Goal: Information Seeking & Learning: Learn about a topic

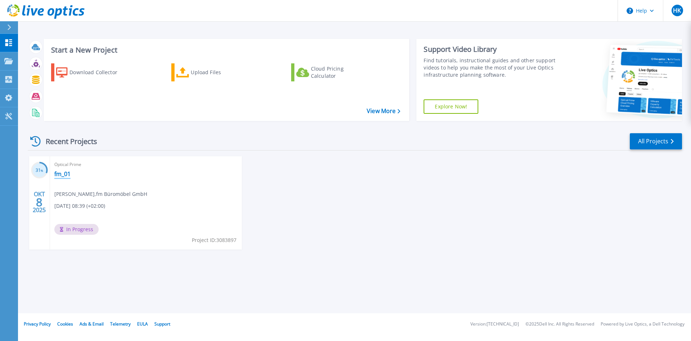
click at [65, 177] on link "fm_01" at bounding box center [62, 173] width 16 height 7
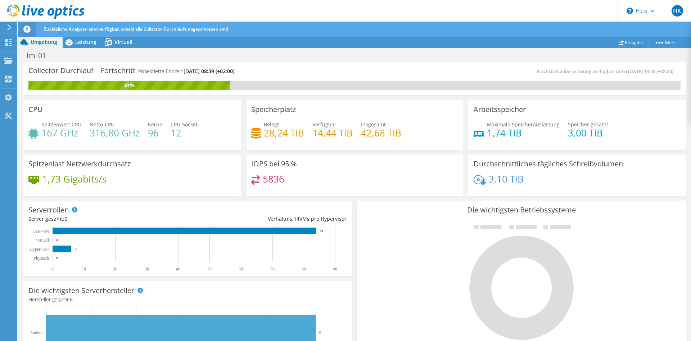
click at [501, 260] on icon at bounding box center [521, 288] width 104 height 104
click at [83, 46] on div "Leistung" at bounding box center [82, 42] width 39 height 12
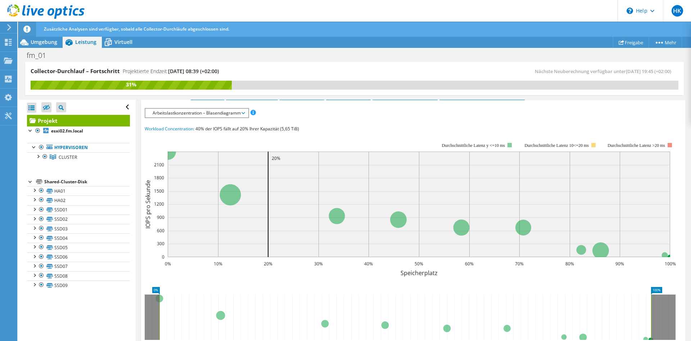
scroll to position [126, 0]
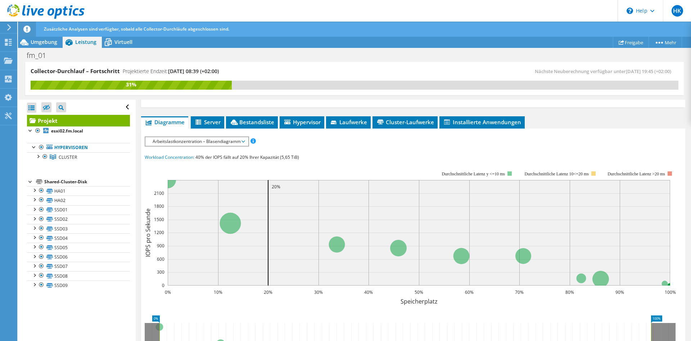
click at [235, 143] on span "Arbeitslastkonzentration – Blasendiagramm" at bounding box center [196, 141] width 95 height 9
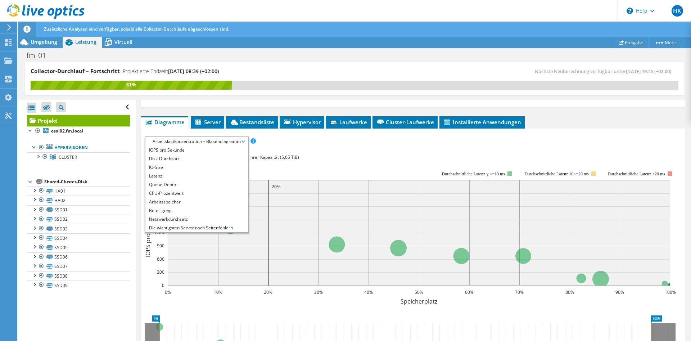
click at [319, 144] on div "IOPS pro Sekunde Disk-Durchsatz IO-Size Latenz Queue-Depth CPU-Prozentwert Arbe…" at bounding box center [413, 141] width 537 height 10
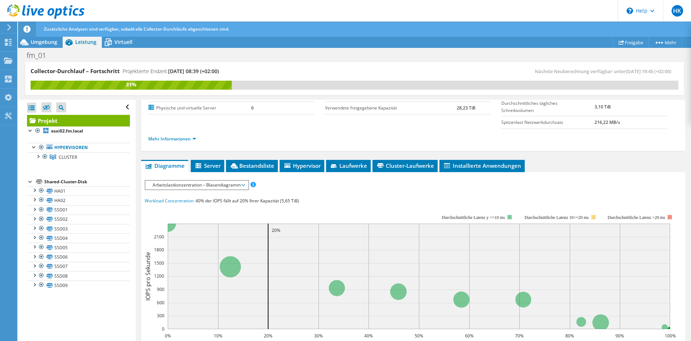
scroll to position [53, 0]
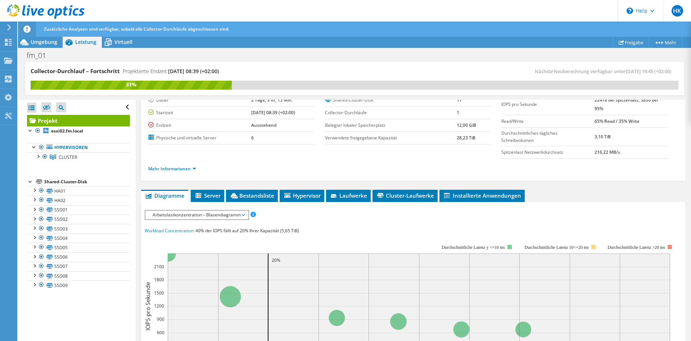
click at [197, 213] on span "Arbeitslastkonzentration – Blasendiagramm" at bounding box center [196, 215] width 95 height 9
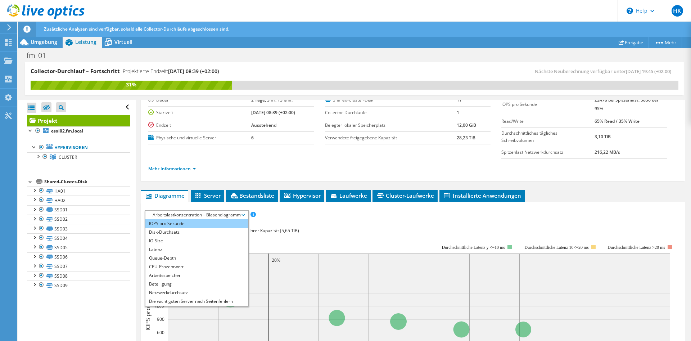
click at [195, 221] on li "IOPS pro Sekunde" at bounding box center [196, 223] width 103 height 9
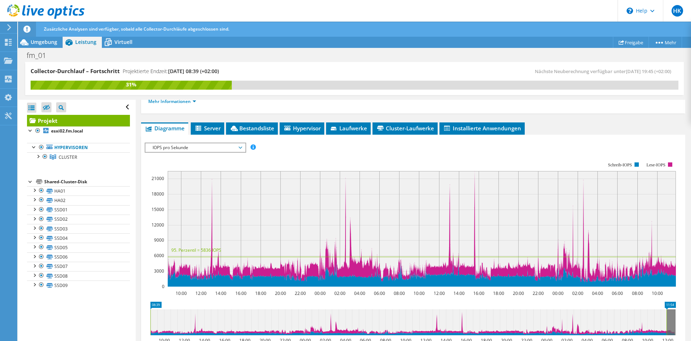
scroll to position [126, 0]
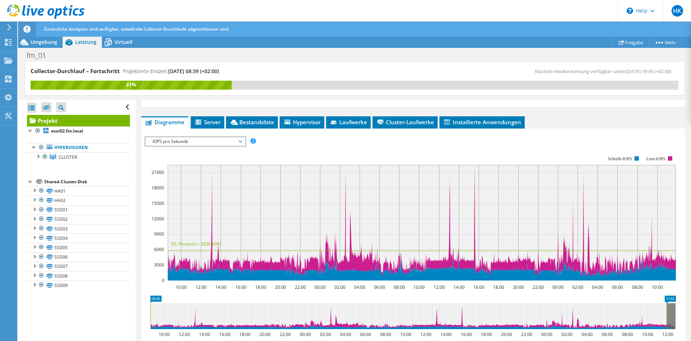
click at [202, 143] on span "IOPS pro Sekunde" at bounding box center [195, 141] width 93 height 9
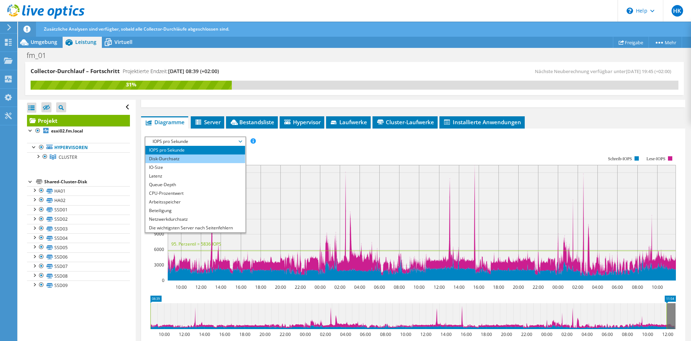
click at [201, 157] on li "Disk-Durchsatz" at bounding box center [195, 158] width 100 height 9
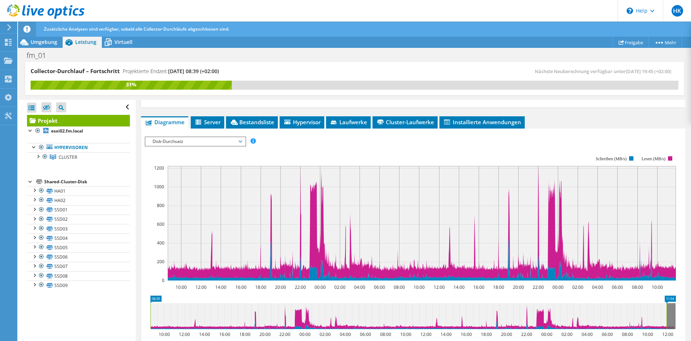
click at [206, 142] on span "Disk-Durchsatz" at bounding box center [195, 141] width 93 height 9
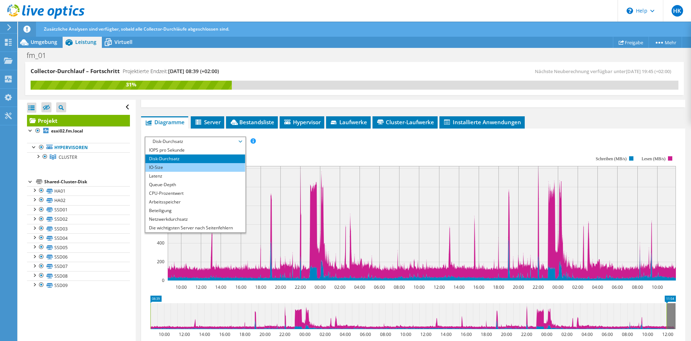
click at [206, 170] on li "IO-Size" at bounding box center [195, 167] width 100 height 9
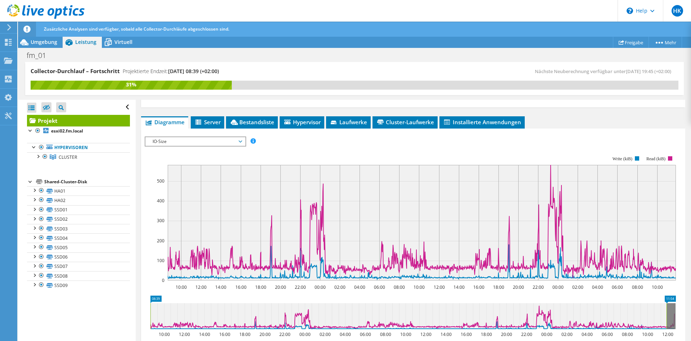
click at [223, 141] on span "IO-Size" at bounding box center [195, 141] width 93 height 9
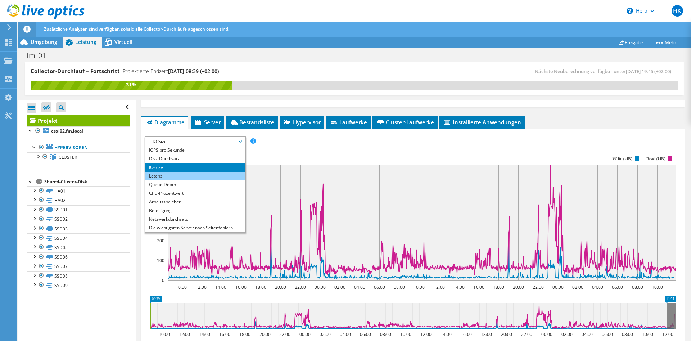
click at [214, 175] on li "Latenz" at bounding box center [195, 176] width 100 height 9
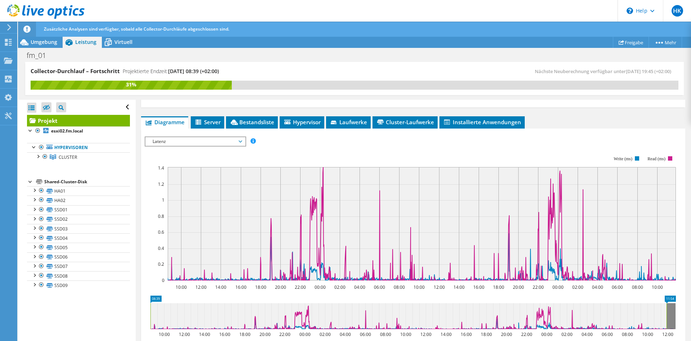
click at [212, 140] on span "Latenz" at bounding box center [195, 141] width 93 height 9
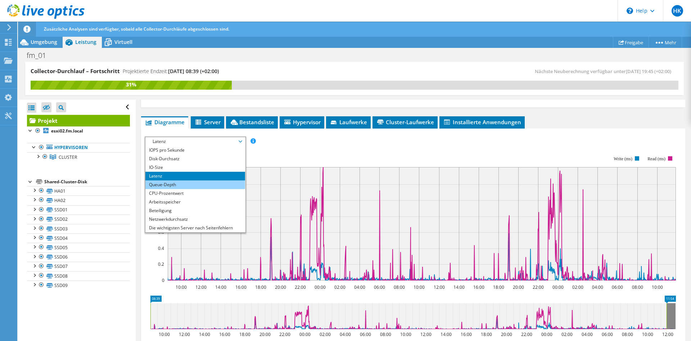
click at [203, 185] on li "Queue-Depth" at bounding box center [195, 184] width 100 height 9
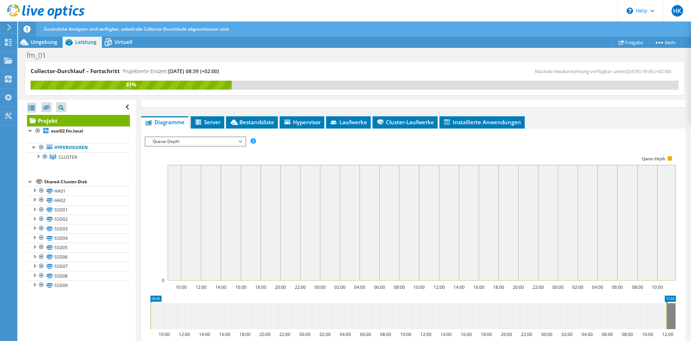
click at [221, 139] on span "Queue-Depth" at bounding box center [195, 141] width 93 height 9
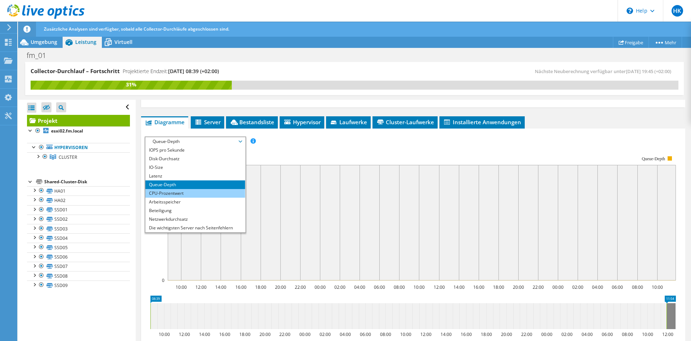
click at [197, 193] on li "CPU-Prozentwert" at bounding box center [195, 193] width 100 height 9
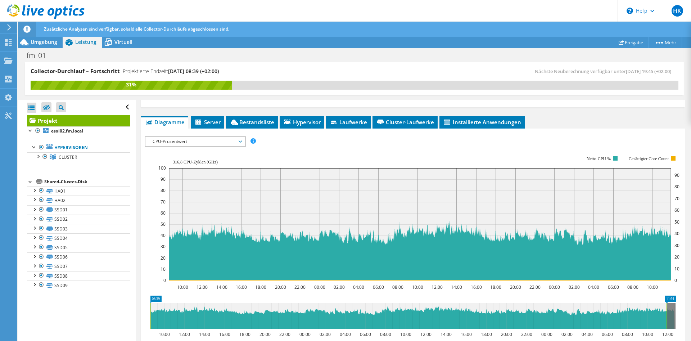
click at [218, 139] on span "CPU-Prozentwert" at bounding box center [195, 141] width 93 height 9
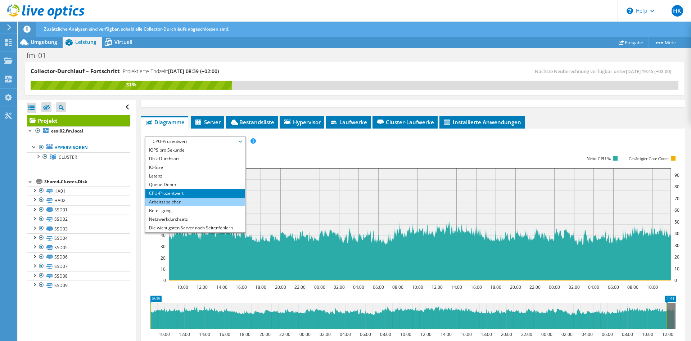
click at [199, 204] on li "Arbeitsspeicher" at bounding box center [195, 202] width 100 height 9
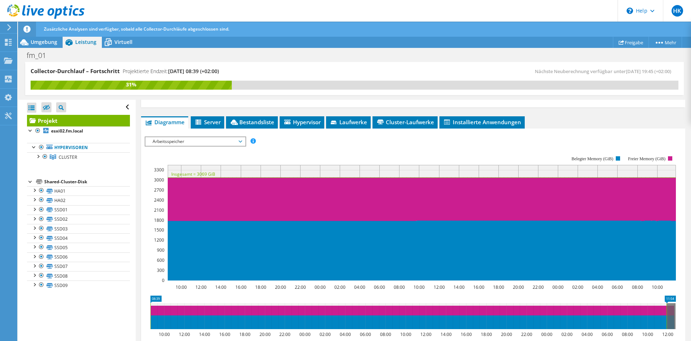
click at [209, 138] on span "Arbeitsspeicher" at bounding box center [195, 141] width 93 height 9
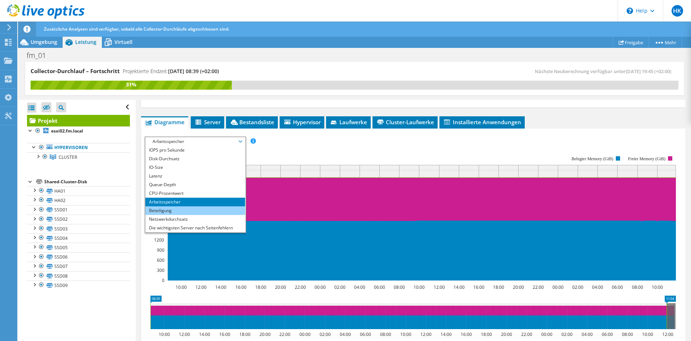
click at [198, 208] on li "Beteiligung" at bounding box center [195, 210] width 100 height 9
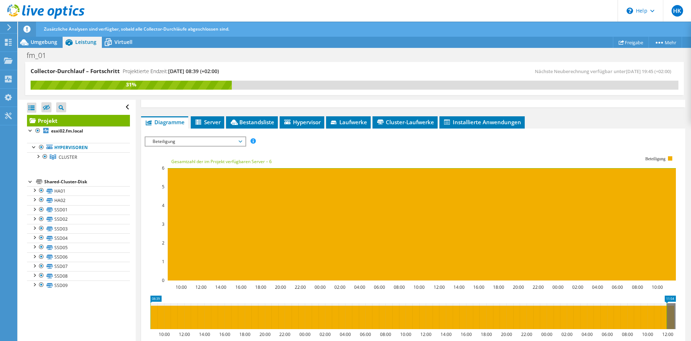
click at [216, 141] on span "Beteiligung" at bounding box center [195, 141] width 93 height 9
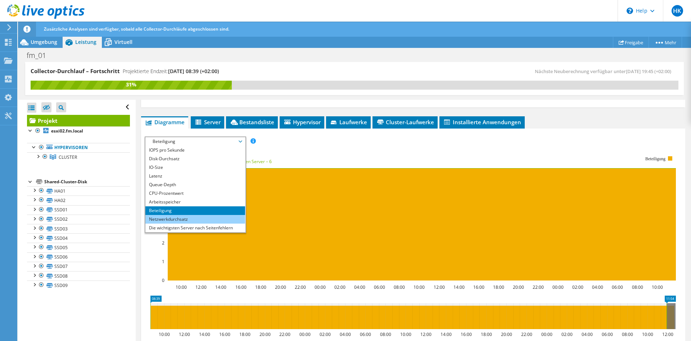
click at [182, 221] on li "Netzwerkdurchsatz" at bounding box center [195, 219] width 100 height 9
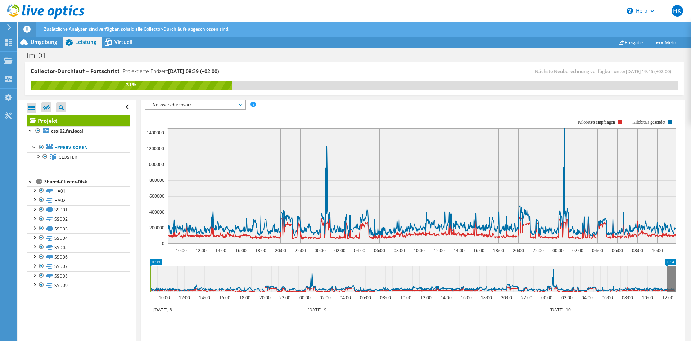
scroll to position [148, 0]
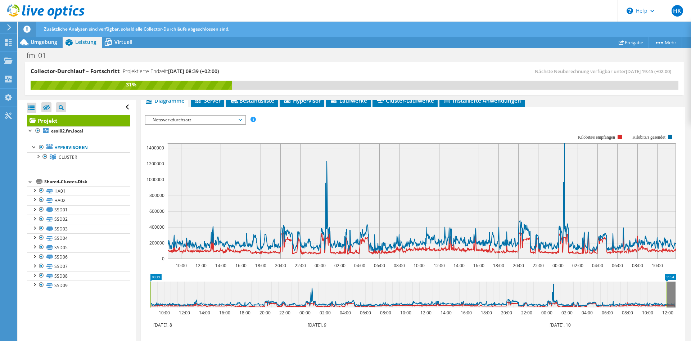
click at [210, 118] on span "Netzwerkdurchsatz" at bounding box center [195, 120] width 93 height 9
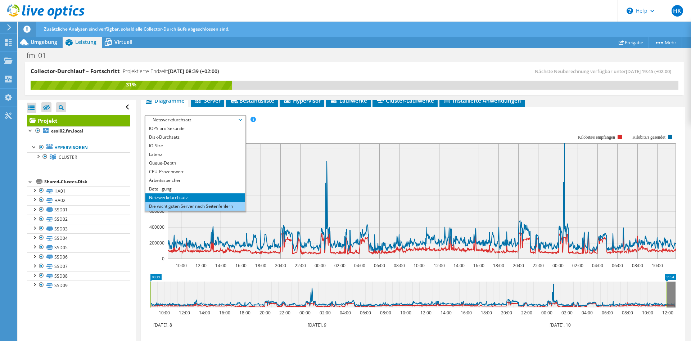
click at [217, 208] on li "Die wichtigsten Server nach Seitenfehlern" at bounding box center [195, 206] width 100 height 9
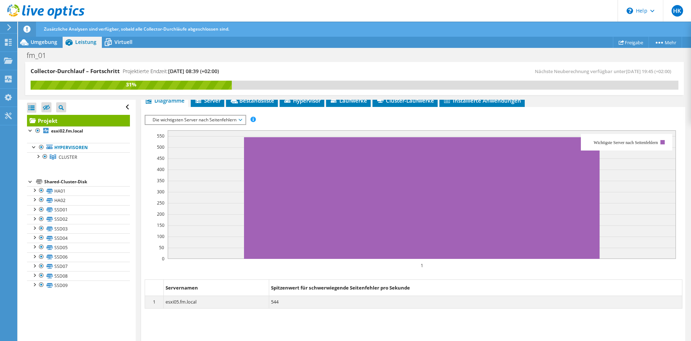
scroll to position [111, 0]
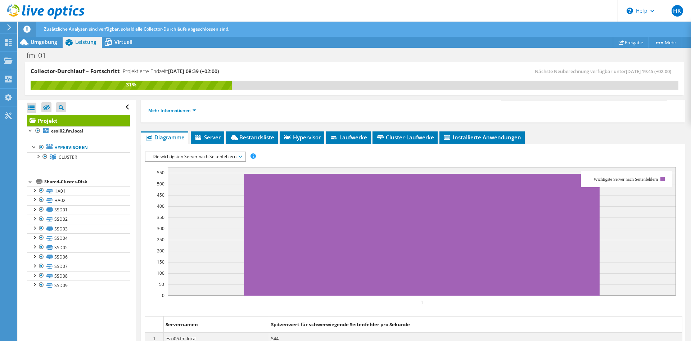
click at [229, 153] on span "Die wichtigsten Server nach Seitenfehlern" at bounding box center [195, 156] width 93 height 9
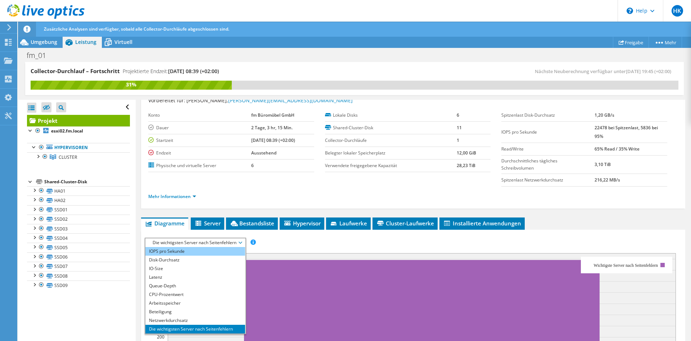
scroll to position [37, 0]
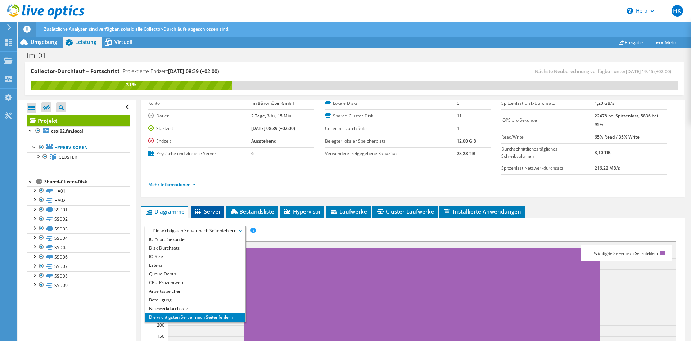
click at [213, 212] on span "Server" at bounding box center [207, 211] width 26 height 7
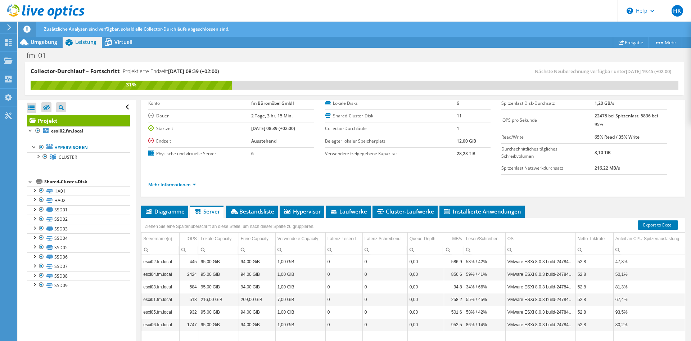
scroll to position [93, 0]
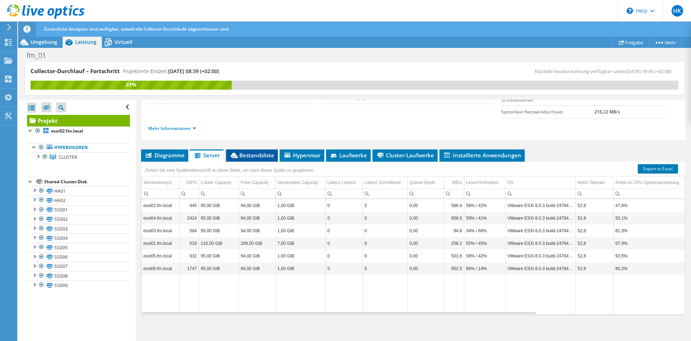
click at [252, 154] on span "Bestandsliste" at bounding box center [252, 155] width 45 height 7
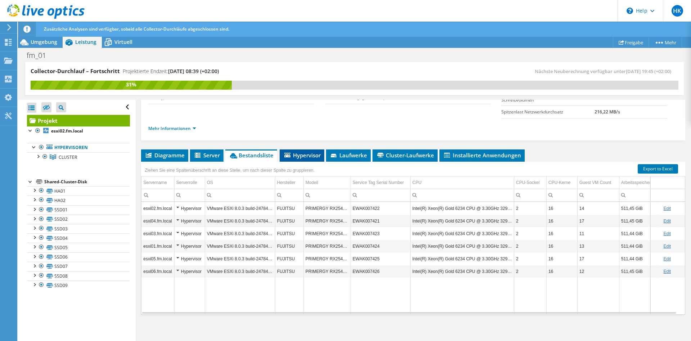
click at [315, 154] on span "Hypervisor" at bounding box center [301, 155] width 37 height 7
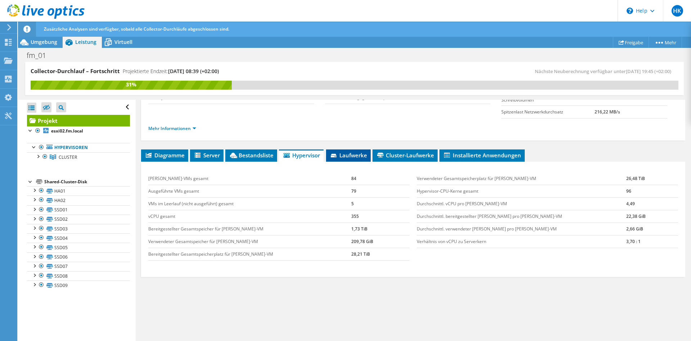
click at [345, 158] on span "Laufwerke" at bounding box center [348, 155] width 37 height 7
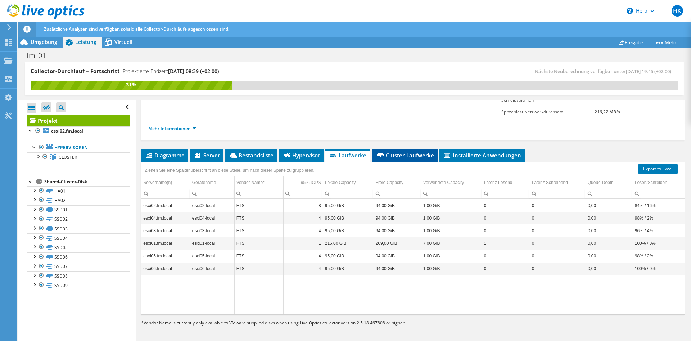
click at [415, 154] on span "Cluster-Laufwerke" at bounding box center [405, 155] width 58 height 7
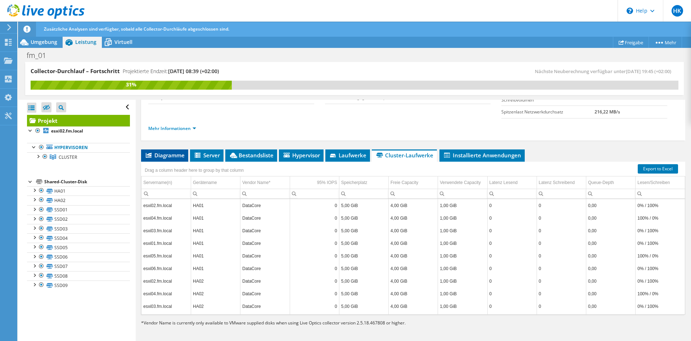
click at [177, 158] on span "Diagramme" at bounding box center [165, 155] width 40 height 7
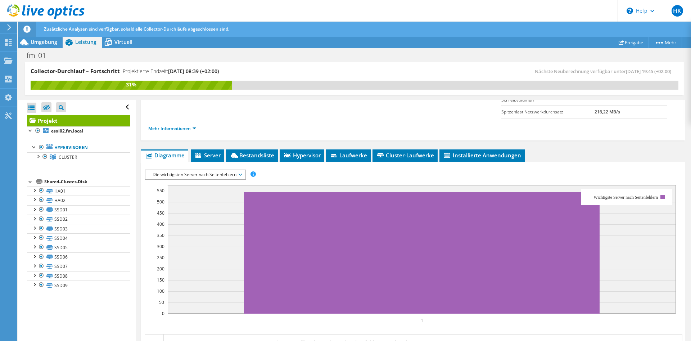
click at [196, 172] on span "Die wichtigsten Server nach Seitenfehlern" at bounding box center [195, 174] width 93 height 9
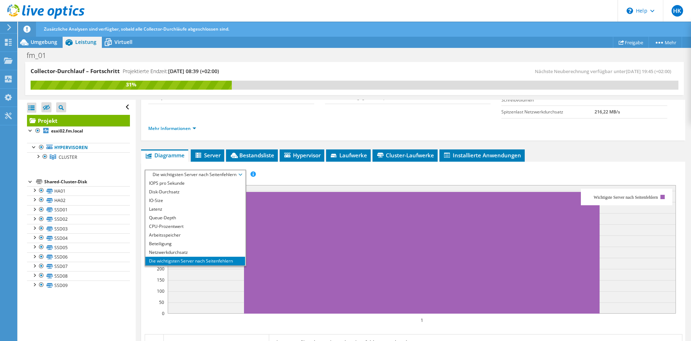
click at [196, 174] on span "Die wichtigsten Server nach Seitenfehlern" at bounding box center [195, 174] width 93 height 9
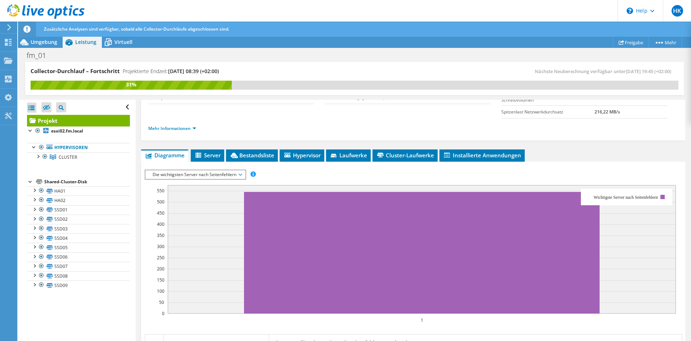
click at [196, 174] on span "Die wichtigsten Server nach Seitenfehlern" at bounding box center [195, 174] width 93 height 9
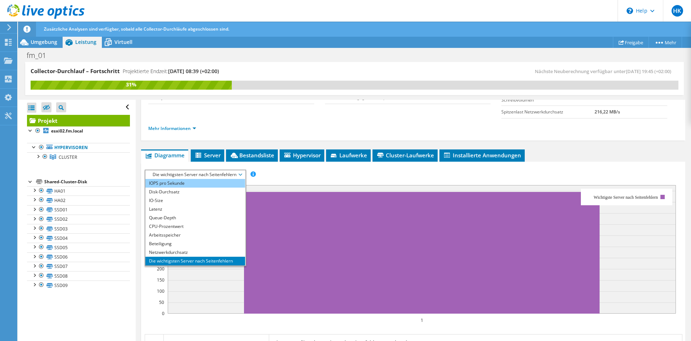
click at [192, 185] on li "IOPS pro Sekunde" at bounding box center [195, 183] width 100 height 9
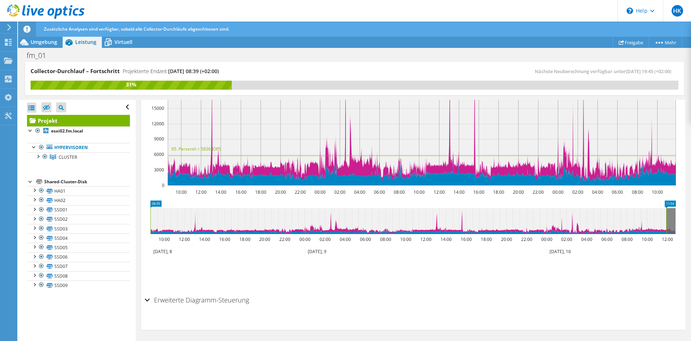
scroll to position [74, 0]
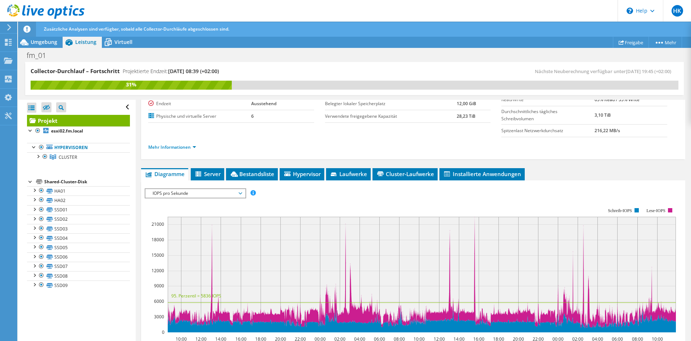
click at [185, 192] on span "IOPS pro Sekunde" at bounding box center [195, 193] width 93 height 9
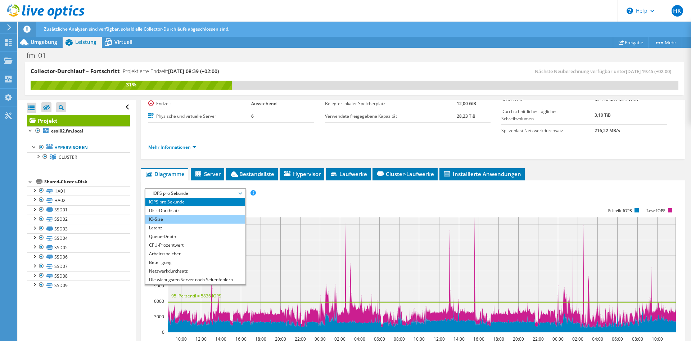
click at [189, 217] on li "IO-Size" at bounding box center [195, 219] width 100 height 9
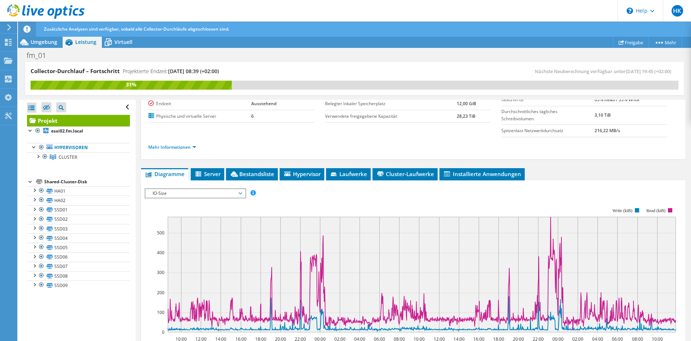
click at [204, 198] on rect at bounding box center [410, 270] width 531 height 144
click at [203, 194] on span "IO-Size" at bounding box center [195, 193] width 93 height 9
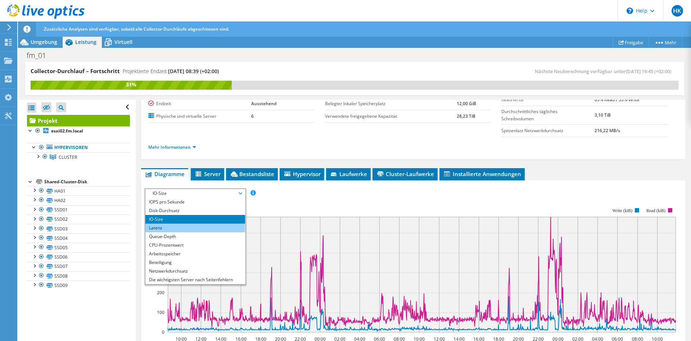
click at [195, 228] on li "Latenz" at bounding box center [195, 228] width 100 height 9
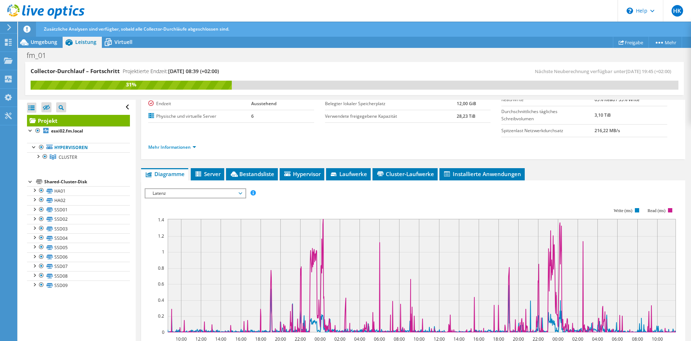
click at [470, 195] on div "IOPS pro Sekunde Disk-Durchsatz IO-Size Latenz Queue-Depth CPU-Prozentwert Arbe…" at bounding box center [413, 193] width 537 height 10
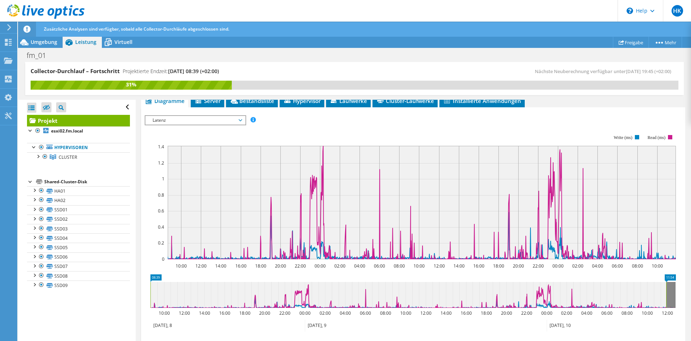
scroll to position [148, 0]
click at [210, 122] on span "Latenz" at bounding box center [195, 120] width 93 height 9
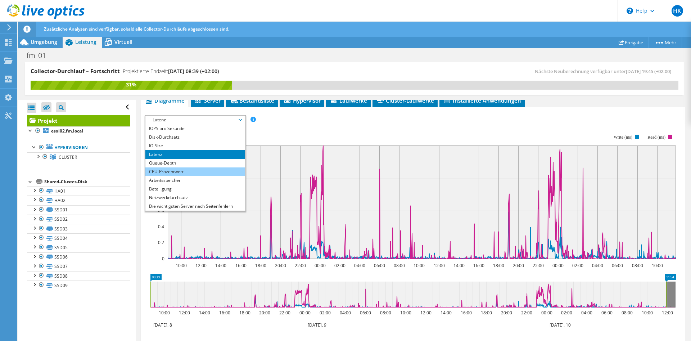
click at [204, 170] on li "CPU-Prozentwert" at bounding box center [195, 171] width 100 height 9
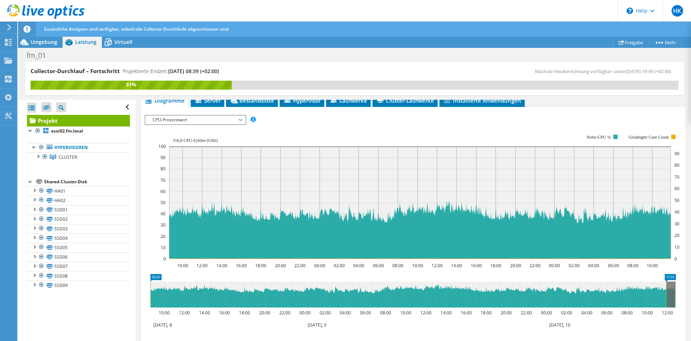
click at [227, 123] on span "CPU-Prozentwert" at bounding box center [195, 120] width 93 height 9
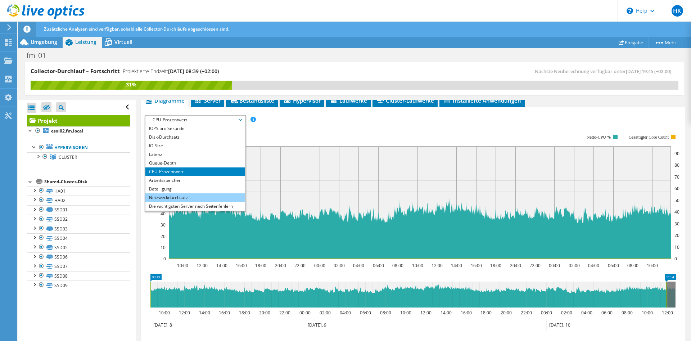
click at [199, 196] on li "Netzwerkdurchsatz" at bounding box center [195, 197] width 100 height 9
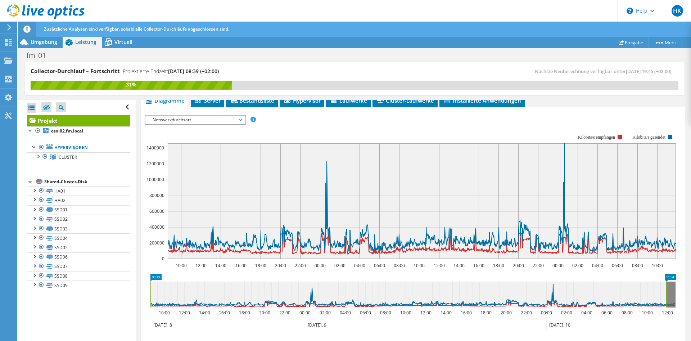
click at [190, 117] on span "Netzwerkdurchsatz" at bounding box center [195, 120] width 93 height 9
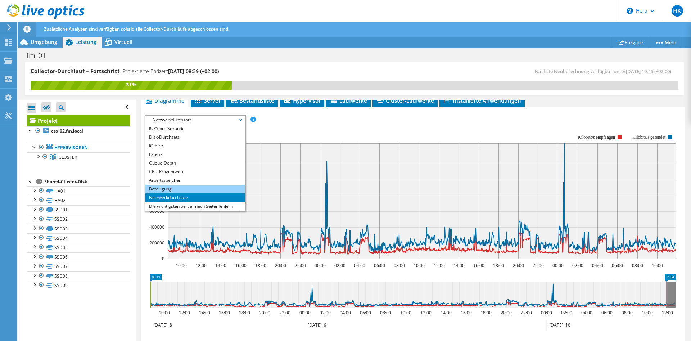
click at [177, 186] on li "Beteiligung" at bounding box center [195, 189] width 100 height 9
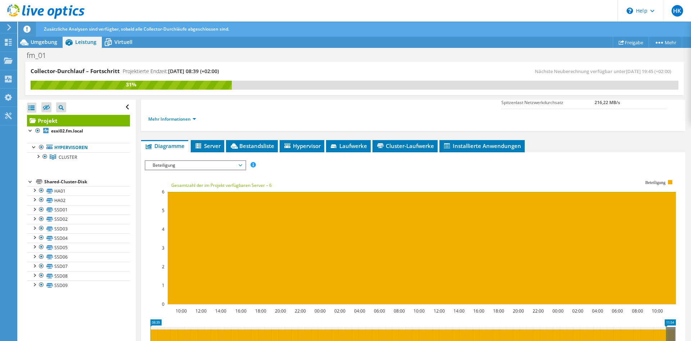
scroll to position [74, 0]
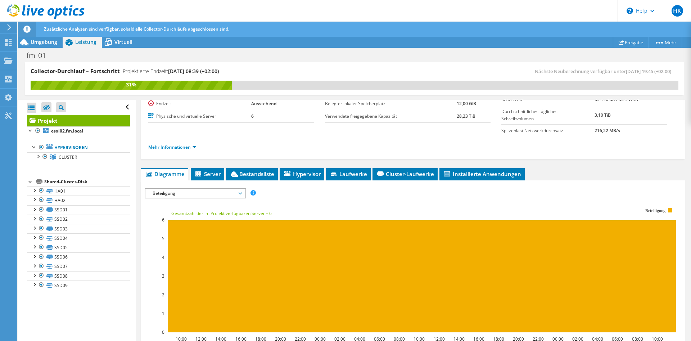
click at [183, 197] on span "Beteiligung" at bounding box center [195, 193] width 93 height 9
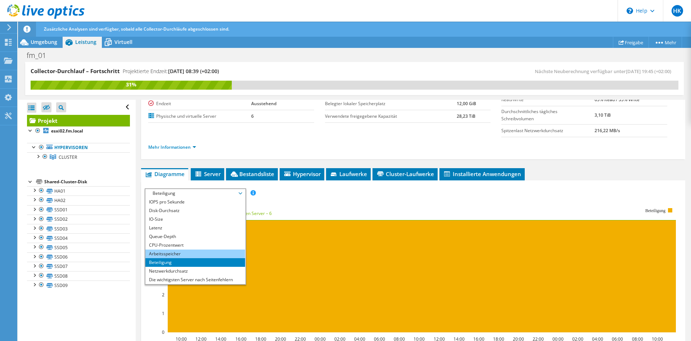
click at [179, 251] on li "Arbeitsspeicher" at bounding box center [195, 253] width 100 height 9
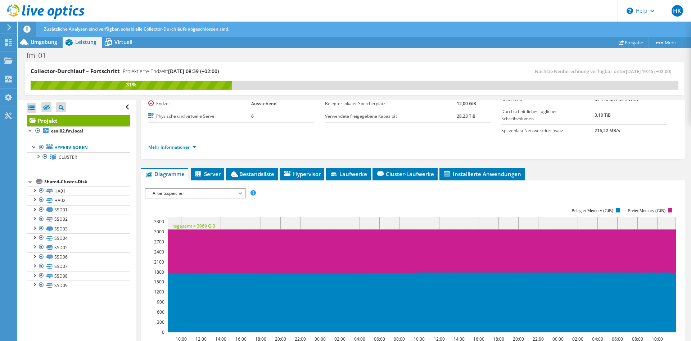
click at [182, 191] on span "Arbeitsspeicher" at bounding box center [195, 193] width 93 height 9
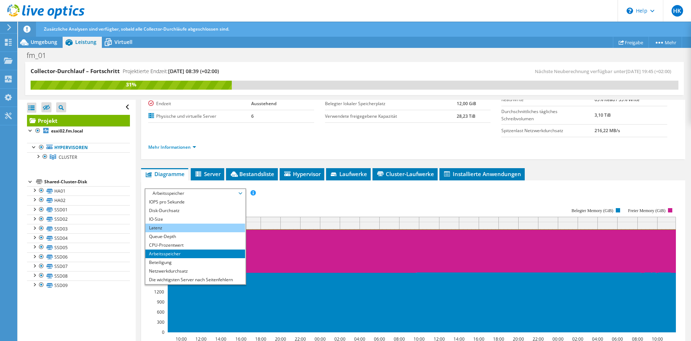
click at [172, 227] on li "Latenz" at bounding box center [195, 228] width 100 height 9
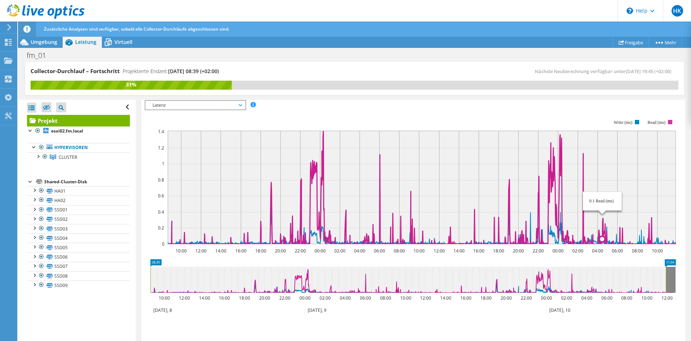
scroll to position [148, 0]
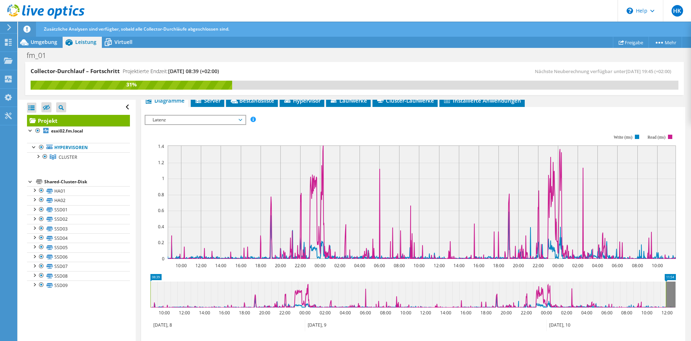
click at [219, 122] on span "Latenz" at bounding box center [195, 120] width 93 height 9
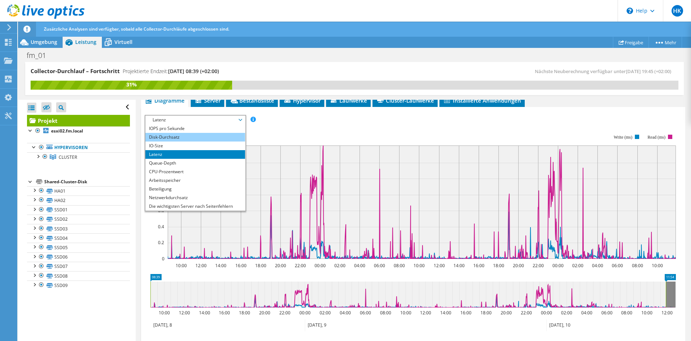
click at [178, 134] on li "Disk-Durchsatz" at bounding box center [195, 137] width 100 height 9
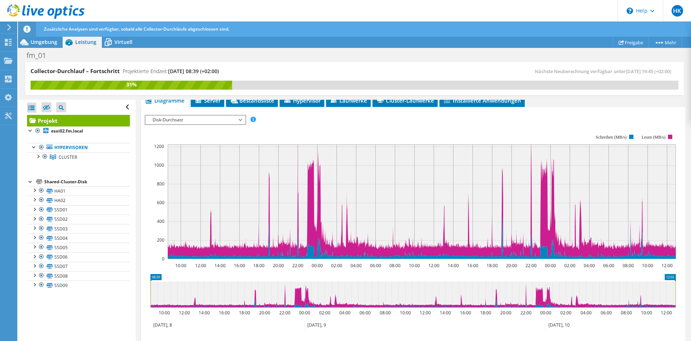
click at [196, 119] on span "Disk-Durchsatz" at bounding box center [195, 120] width 93 height 9
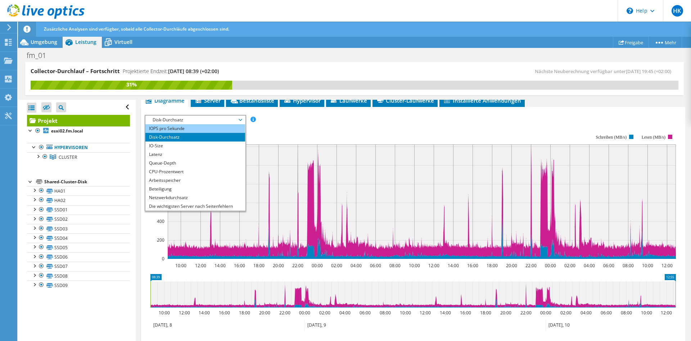
click at [194, 125] on li "IOPS pro Sekunde" at bounding box center [195, 128] width 100 height 9
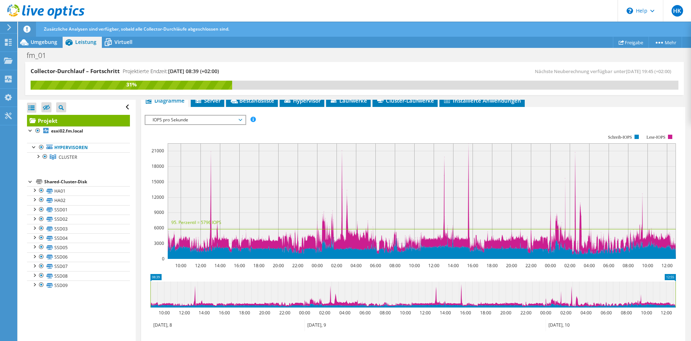
click at [201, 116] on span "IOPS pro Sekunde" at bounding box center [195, 120] width 93 height 9
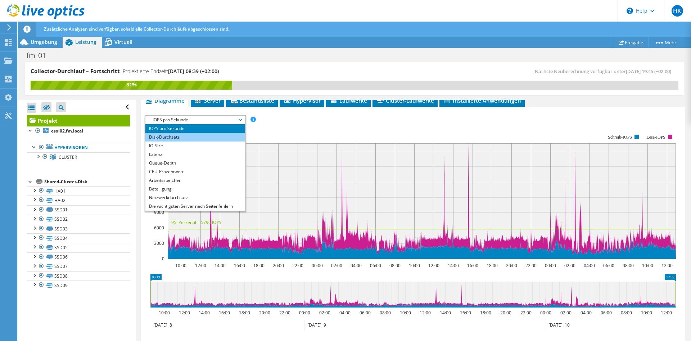
click at [184, 139] on li "Disk-Durchsatz" at bounding box center [195, 137] width 100 height 9
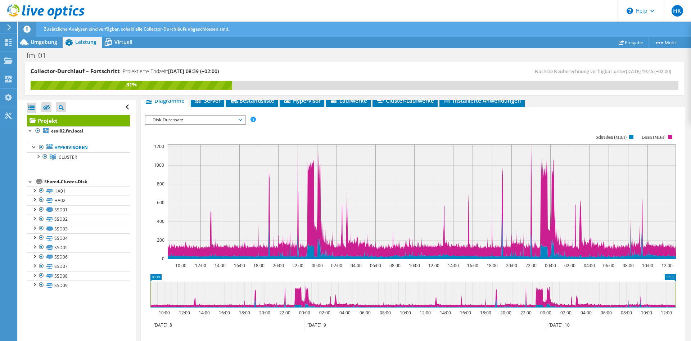
click at [212, 119] on span "Disk-Durchsatz" at bounding box center [195, 120] width 93 height 9
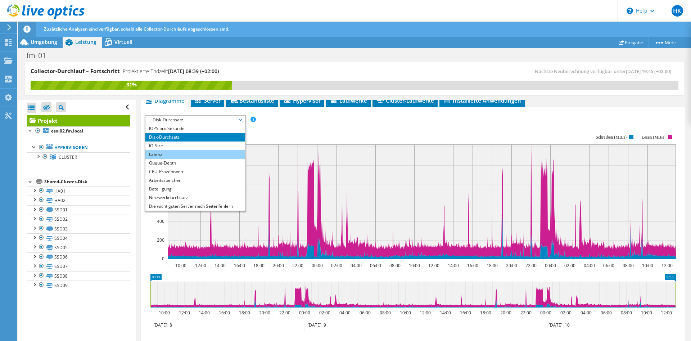
click at [208, 155] on li "Latenz" at bounding box center [195, 154] width 100 height 9
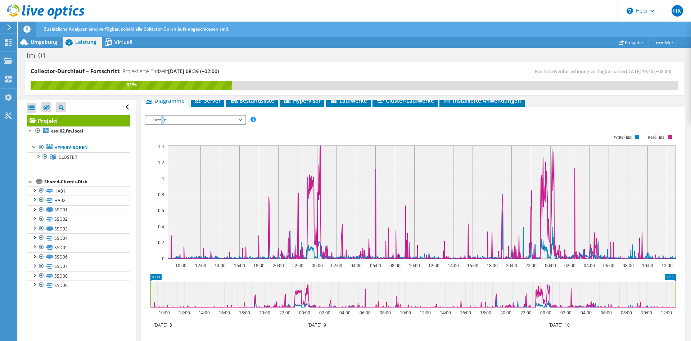
click at [163, 117] on span "Latenz" at bounding box center [195, 120] width 93 height 9
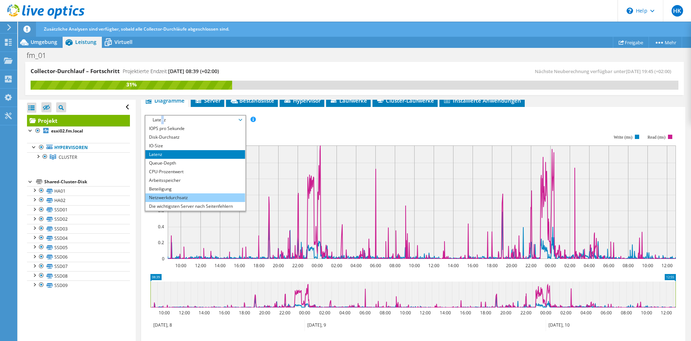
click at [197, 197] on li "Netzwerkdurchsatz" at bounding box center [195, 197] width 100 height 9
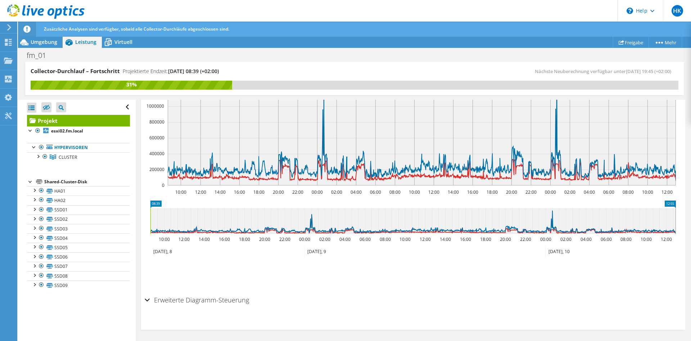
scroll to position [37, 0]
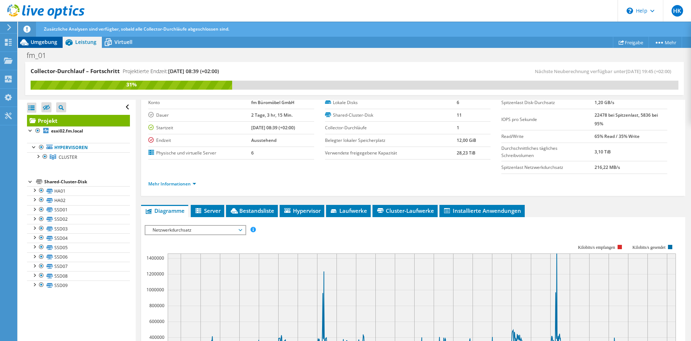
click at [45, 44] on span "Umgebung" at bounding box center [44, 42] width 27 height 7
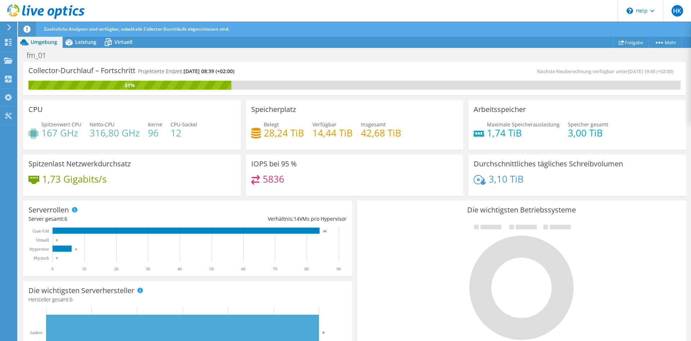
scroll to position [182, 0]
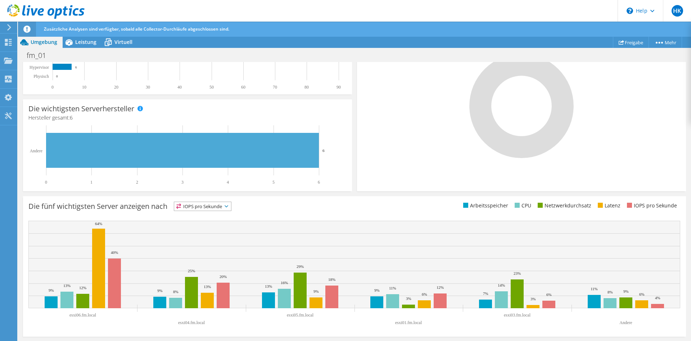
click at [194, 204] on span "IOPS pro Sekunde" at bounding box center [202, 206] width 57 height 9
click at [325, 202] on div "Die fünf wichtigsten Server anzeigen nach IOPS pro Sekunde IOPS pro Sekunde" at bounding box center [354, 266] width 663 height 140
click at [210, 206] on span "IOPS pro Sekunde" at bounding box center [202, 206] width 57 height 9
click at [208, 225] on li "Arbeitsspeicher" at bounding box center [202, 226] width 57 height 10
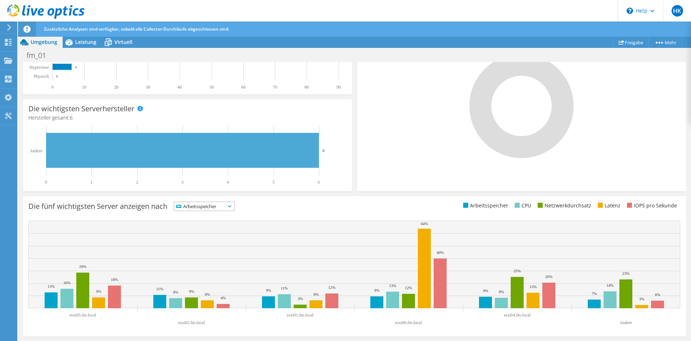
click at [202, 207] on span "Arbeitsspeicher" at bounding box center [199, 206] width 51 height 9
click at [201, 255] on li "Latenz" at bounding box center [204, 256] width 60 height 10
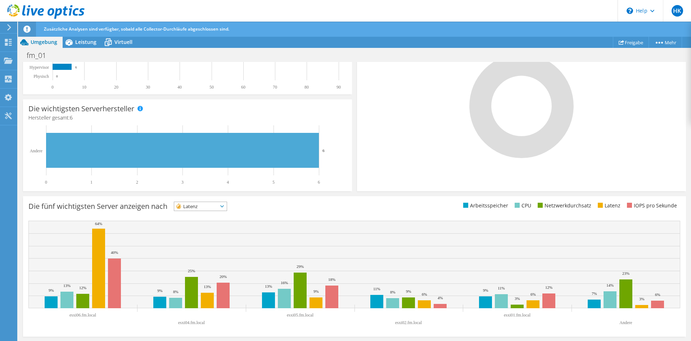
click at [194, 205] on span "Latenz" at bounding box center [196, 206] width 44 height 9
click at [187, 247] on li "Netzwerkdurchsatz" at bounding box center [200, 246] width 53 height 10
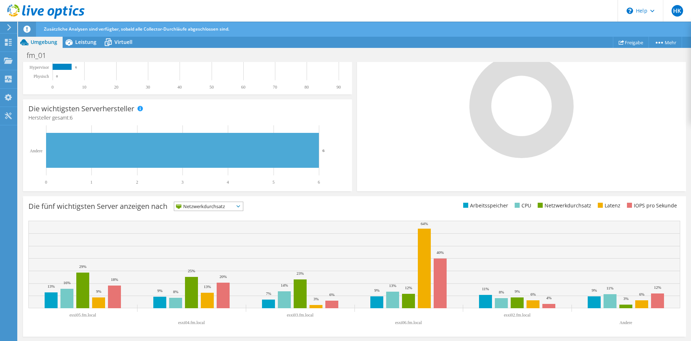
click at [203, 209] on span "Netzwerkdurchsatz" at bounding box center [204, 206] width 60 height 9
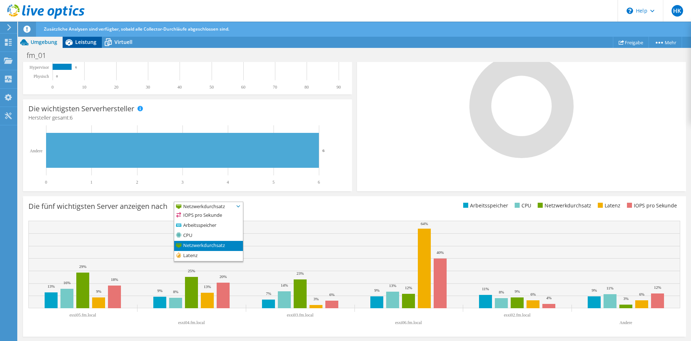
click at [85, 42] on span "Leistung" at bounding box center [85, 42] width 21 height 7
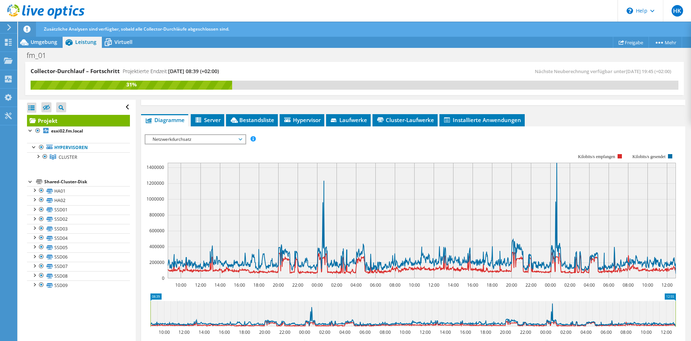
scroll to position [111, 0]
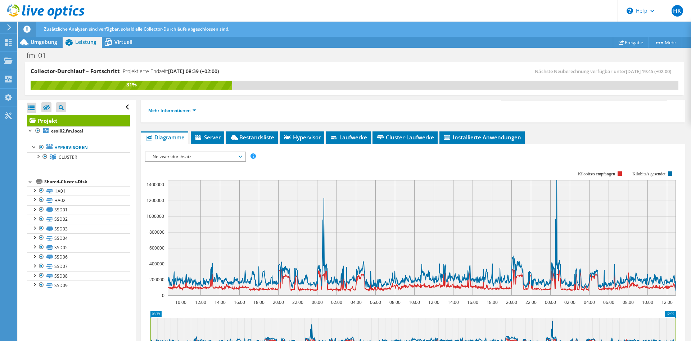
click at [216, 155] on span "Netzwerkdurchsatz" at bounding box center [195, 156] width 93 height 9
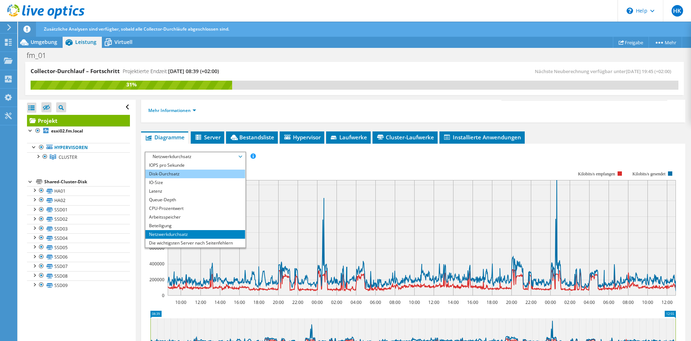
click at [190, 175] on li "Disk-Durchsatz" at bounding box center [195, 174] width 100 height 9
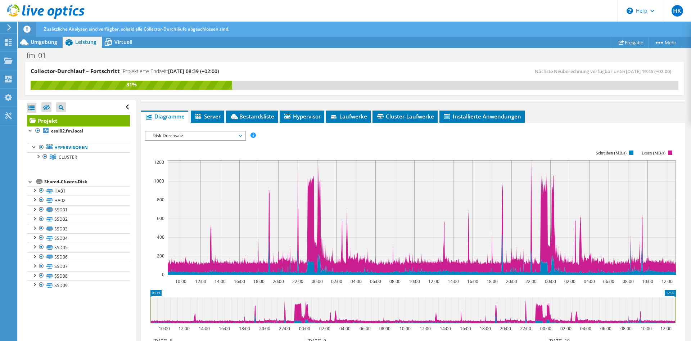
scroll to position [148, 0]
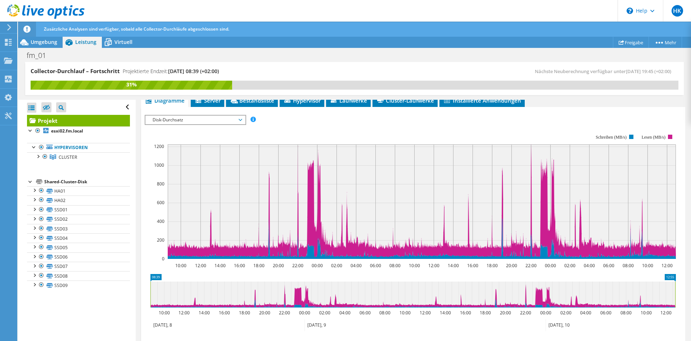
click at [209, 123] on span "Disk-Durchsatz" at bounding box center [195, 120] width 93 height 9
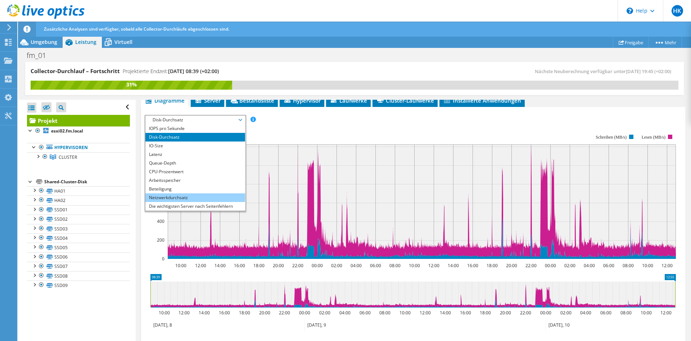
click at [195, 198] on li "Netzwerkdurchsatz" at bounding box center [195, 197] width 100 height 9
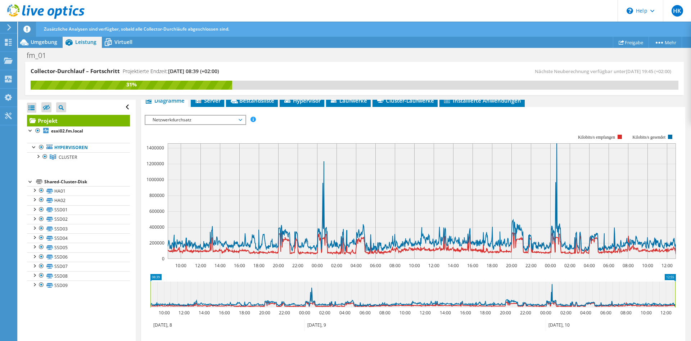
click at [180, 119] on span "Netzwerkdurchsatz" at bounding box center [195, 120] width 93 height 9
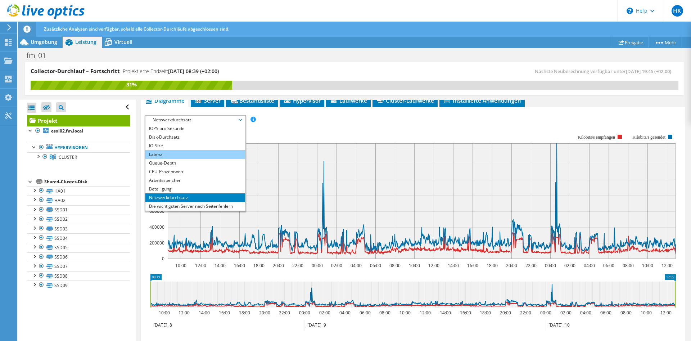
click at [183, 154] on li "Latenz" at bounding box center [195, 154] width 100 height 9
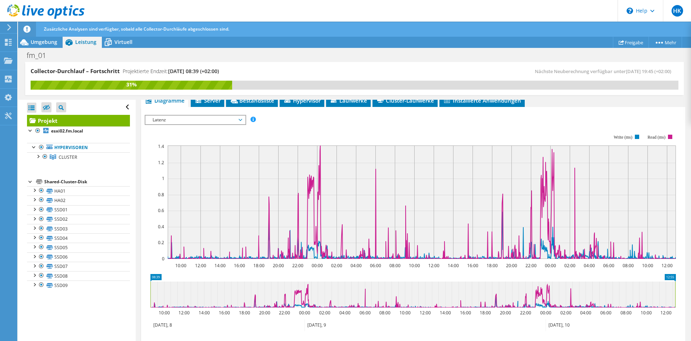
click at [193, 117] on span "Latenz" at bounding box center [195, 120] width 93 height 9
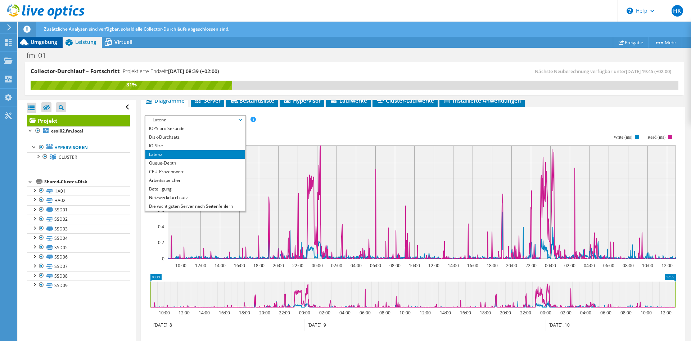
click at [37, 41] on span "Umgebung" at bounding box center [44, 42] width 27 height 7
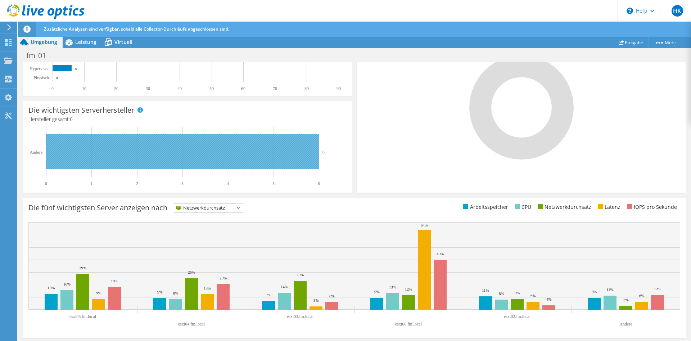
scroll to position [182, 0]
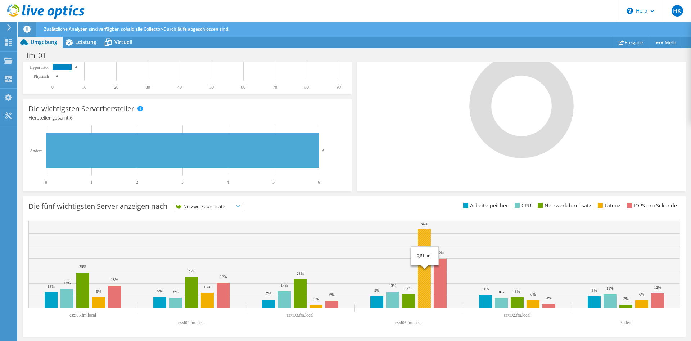
click at [429, 247] on rect at bounding box center [424, 269] width 13 height 80
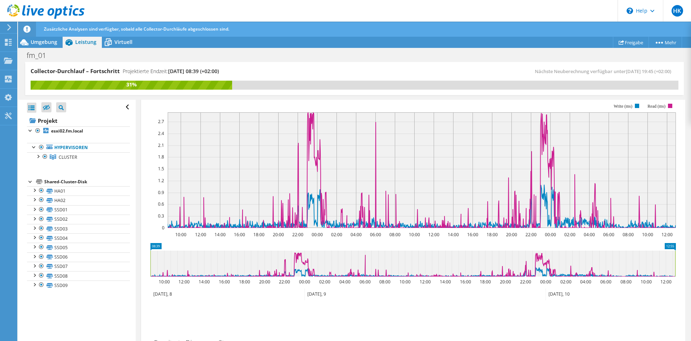
scroll to position [477, 0]
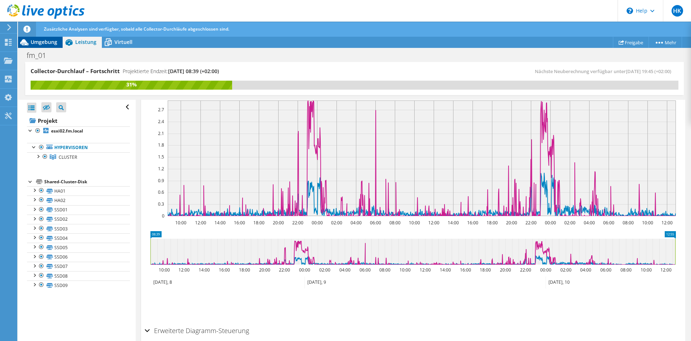
click at [48, 45] on span "Umgebung" at bounding box center [44, 42] width 27 height 7
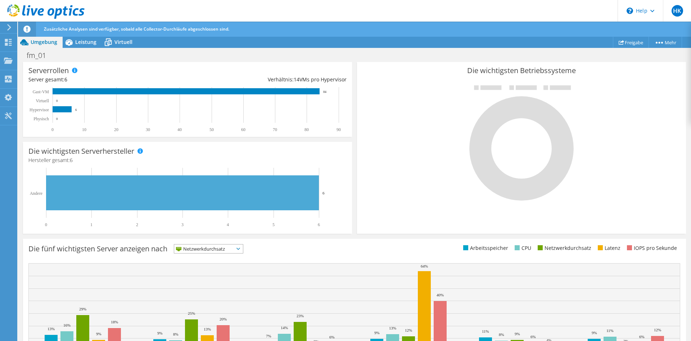
scroll to position [182, 0]
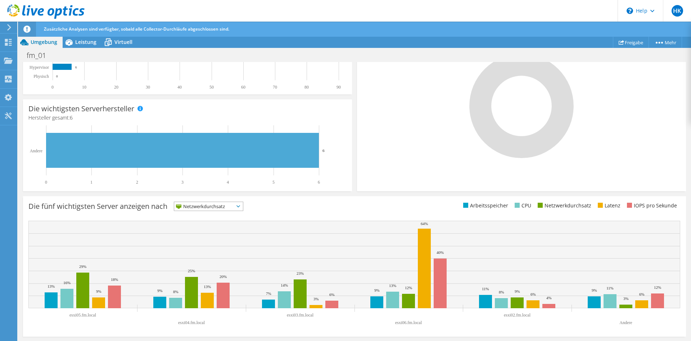
click at [198, 207] on span "Netzwerkdurchsatz" at bounding box center [204, 206] width 60 height 9
click at [517, 225] on rect at bounding box center [354, 264] width 652 height 87
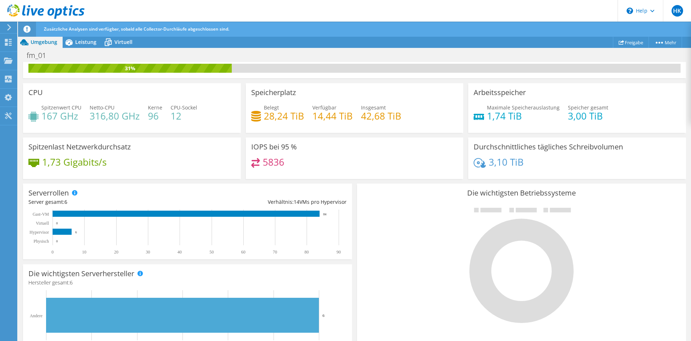
scroll to position [0, 0]
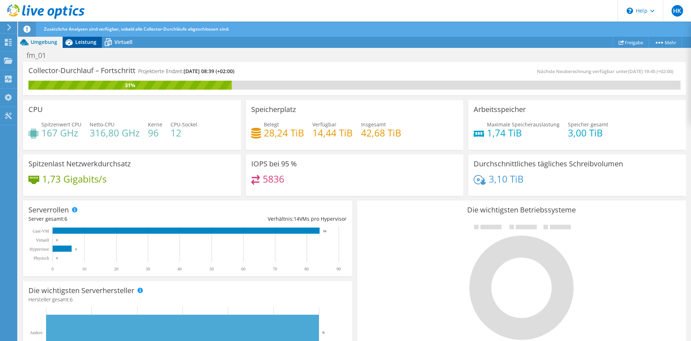
click at [79, 44] on span "Leistung" at bounding box center [85, 42] width 21 height 7
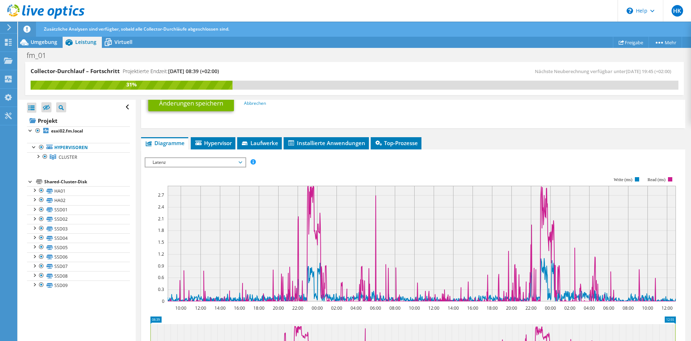
scroll to position [404, 0]
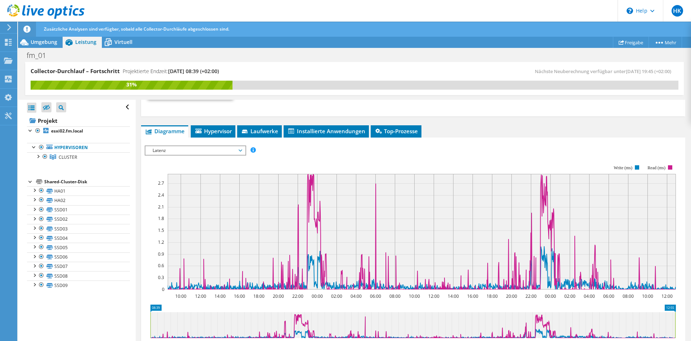
click at [215, 153] on span "Latenz" at bounding box center [195, 150] width 93 height 9
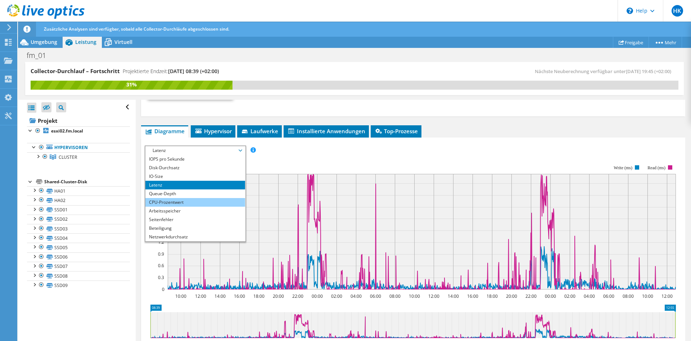
click at [186, 202] on li "CPU-Prozentwert" at bounding box center [195, 202] width 100 height 9
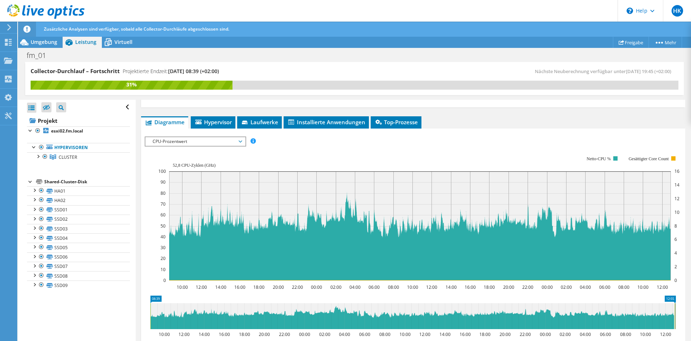
scroll to position [398, 0]
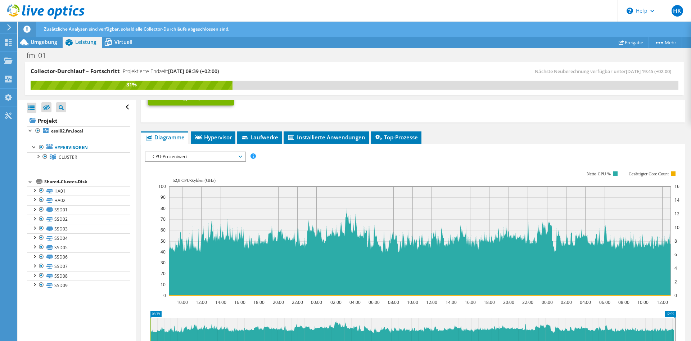
click at [193, 158] on span "CPU-Prozentwert" at bounding box center [195, 156] width 93 height 9
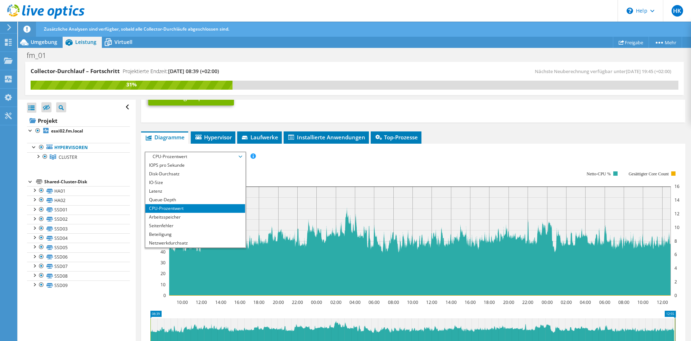
click at [296, 171] on rect at bounding box center [418, 233] width 521 height 144
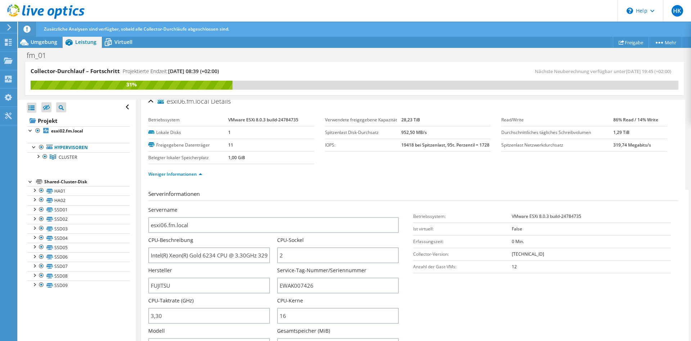
scroll to position [0, 0]
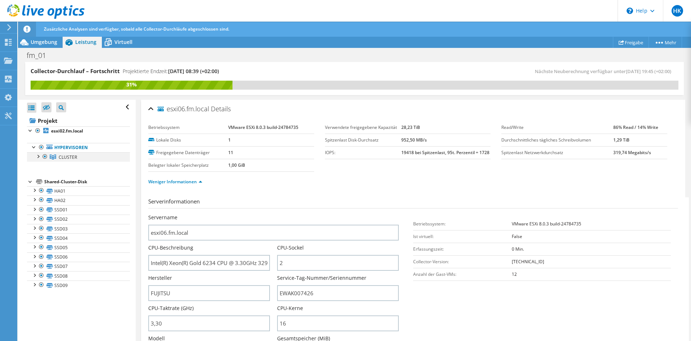
click at [36, 157] on div at bounding box center [37, 155] width 7 height 7
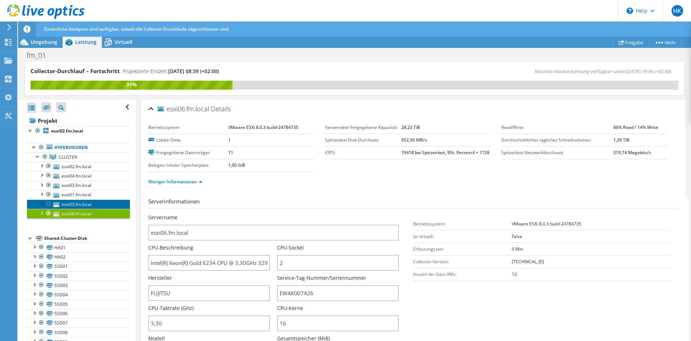
click at [75, 203] on link "esxi05.fm.local" at bounding box center [78, 203] width 103 height 9
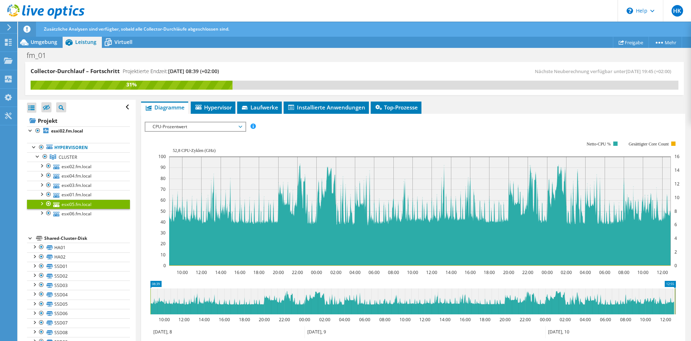
scroll to position [71, 0]
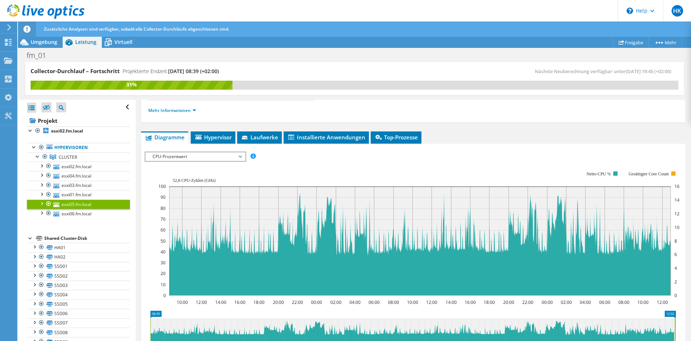
click at [223, 157] on span "CPU-Prozentwert" at bounding box center [195, 156] width 93 height 9
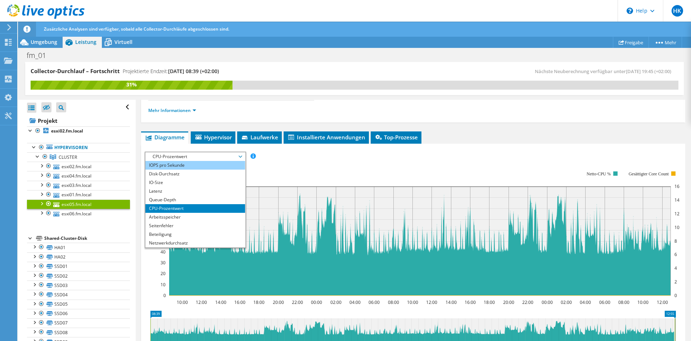
click at [211, 167] on li "IOPS pro Sekunde" at bounding box center [195, 165] width 100 height 9
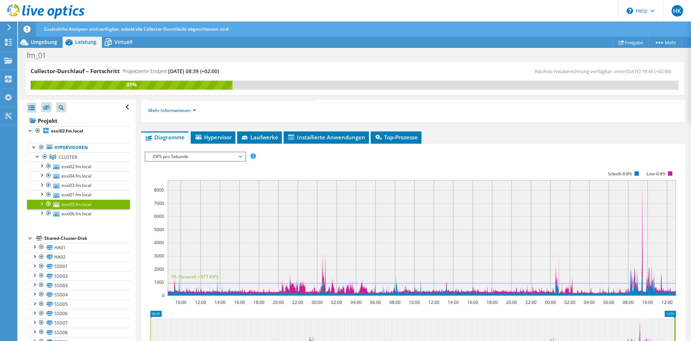
click at [201, 155] on span "IOPS pro Sekunde" at bounding box center [195, 156] width 93 height 9
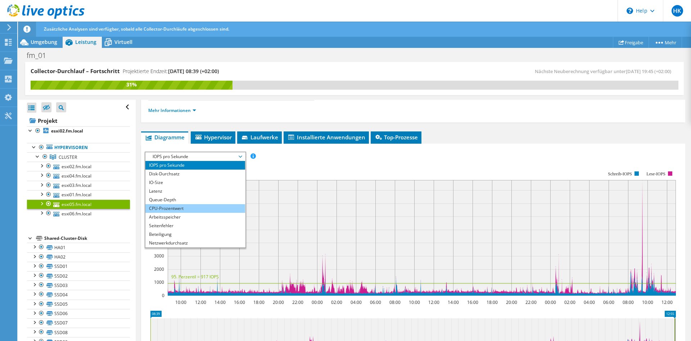
click at [180, 210] on li "CPU-Prozentwert" at bounding box center [195, 208] width 100 height 9
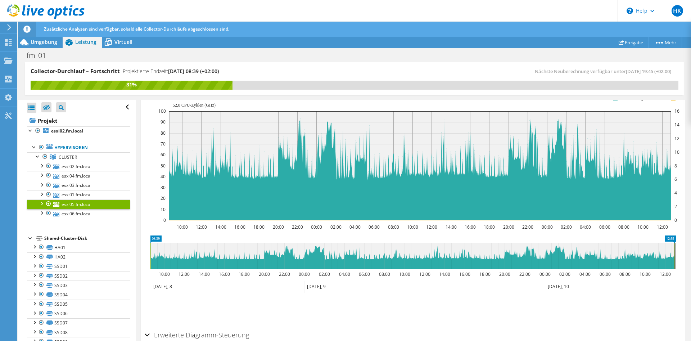
scroll to position [147, 0]
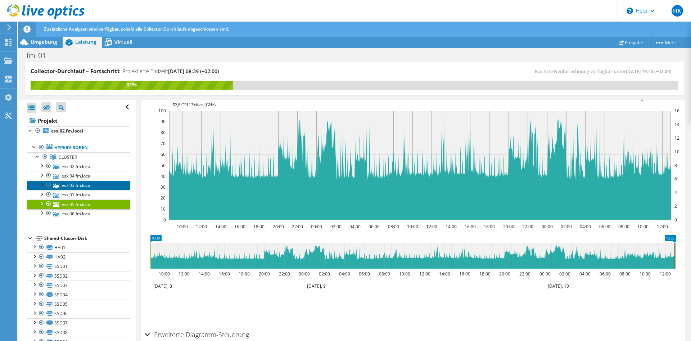
click at [77, 186] on link "esxi03.fm.local" at bounding box center [78, 185] width 103 height 9
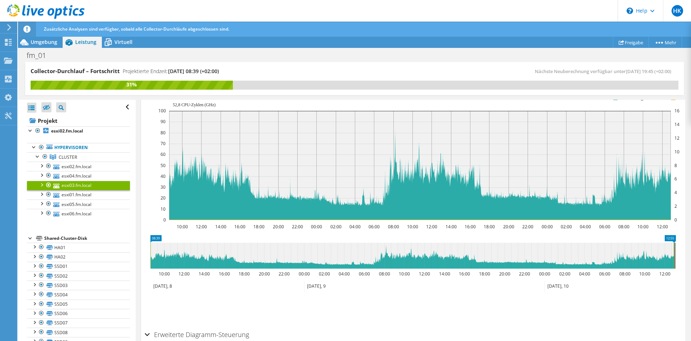
scroll to position [136, 0]
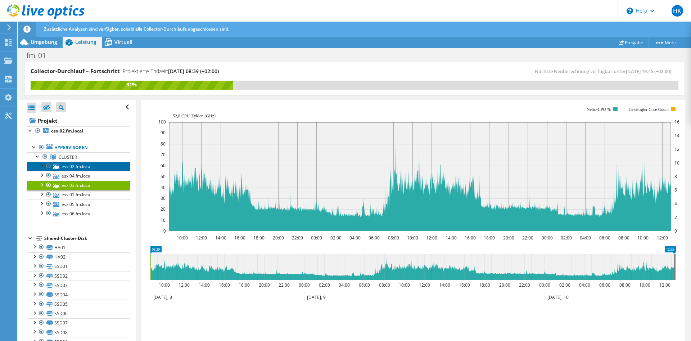
click at [86, 166] on link "esxi02.fm.local" at bounding box center [78, 166] width 103 height 9
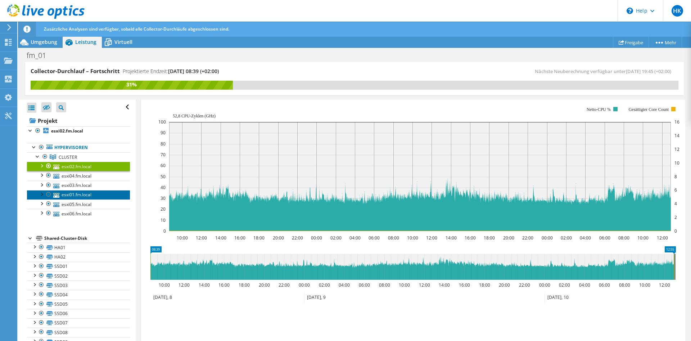
click at [88, 194] on link "esxi01.fm.local" at bounding box center [78, 194] width 103 height 9
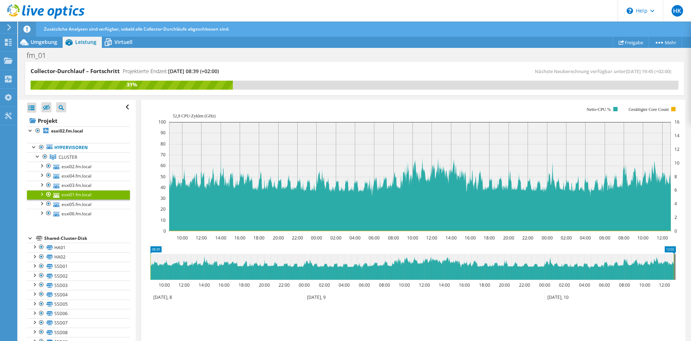
click at [39, 193] on div at bounding box center [41, 193] width 7 height 7
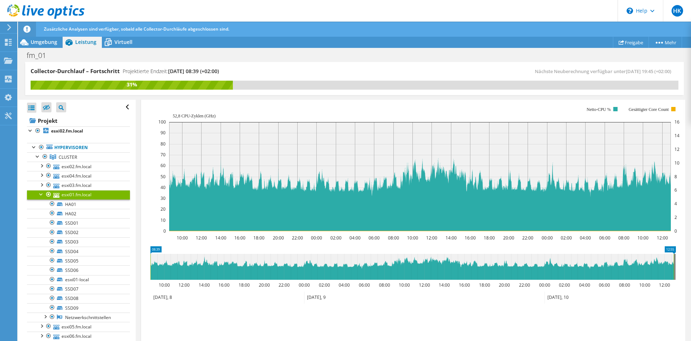
click at [42, 193] on div at bounding box center [41, 193] width 7 height 7
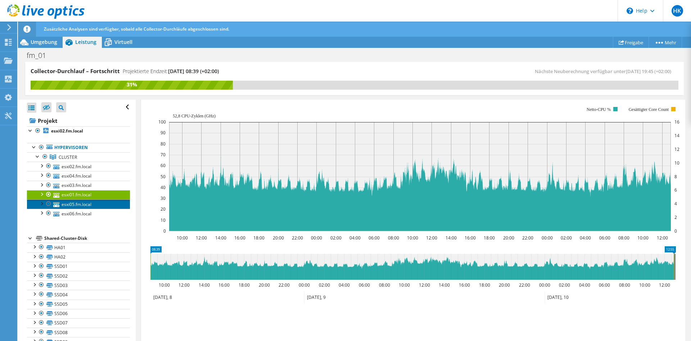
click at [66, 205] on link "esxi05.fm.local" at bounding box center [78, 203] width 103 height 9
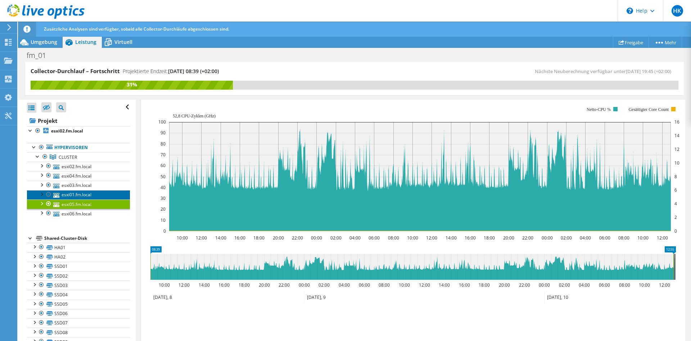
click at [89, 194] on link "esxi01.fm.local" at bounding box center [78, 194] width 103 height 9
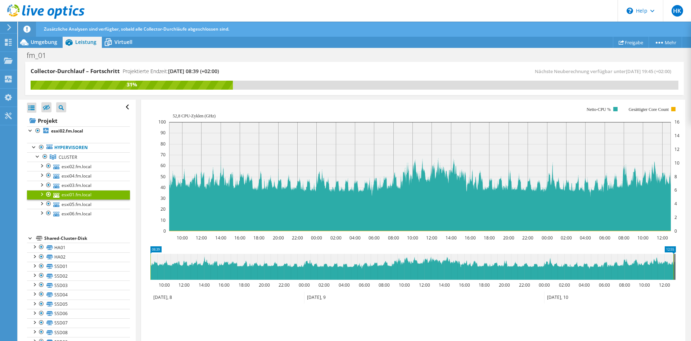
scroll to position [0, 0]
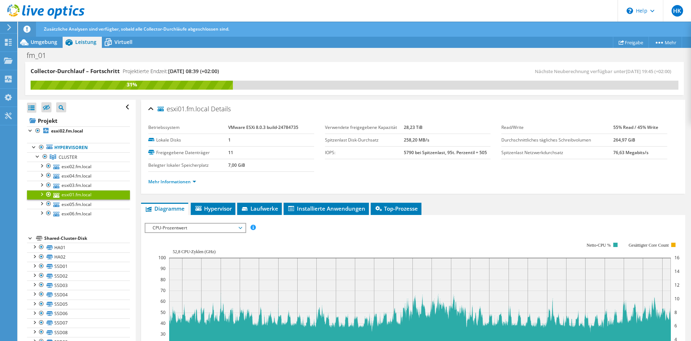
click at [180, 233] on rect at bounding box center [418, 305] width 521 height 144
click at [183, 230] on span "CPU-Prozentwert" at bounding box center [195, 228] width 93 height 9
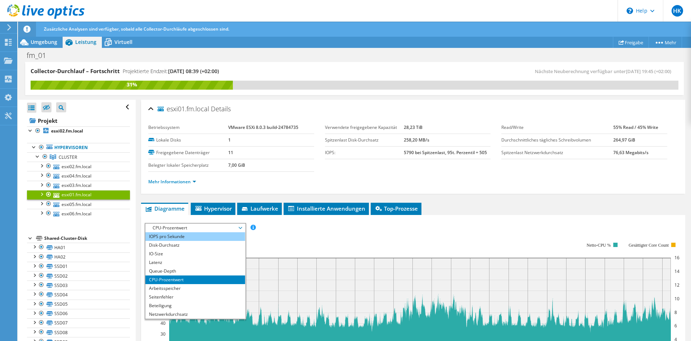
click at [186, 236] on li "IOPS pro Sekunde" at bounding box center [195, 236] width 100 height 9
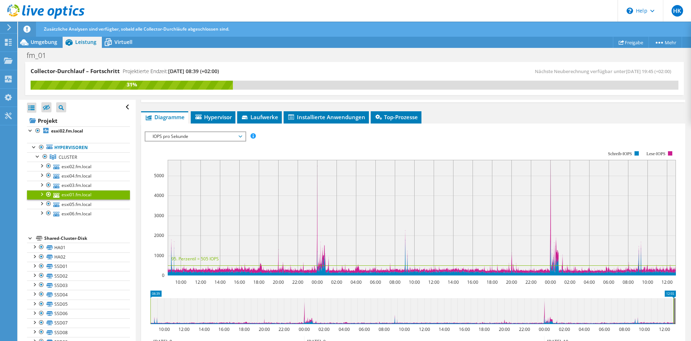
scroll to position [73, 0]
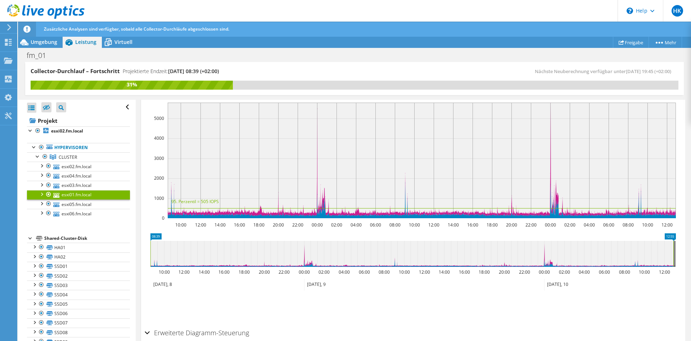
scroll to position [108, 0]
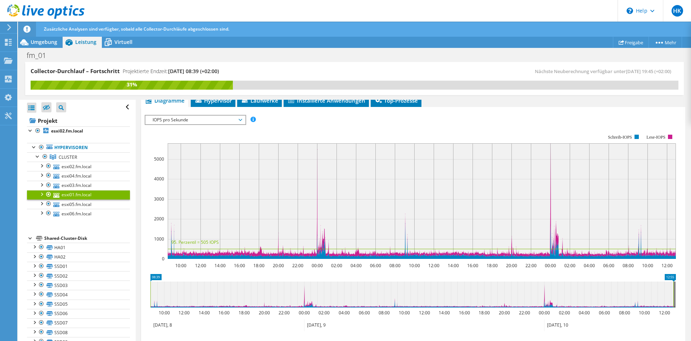
click at [169, 122] on span "IOPS pro Sekunde" at bounding box center [195, 120] width 93 height 9
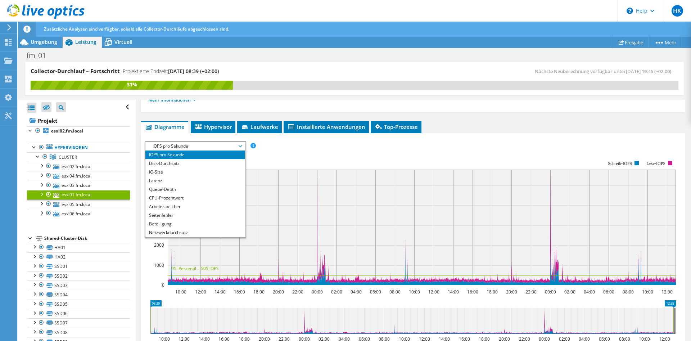
scroll to position [71, 0]
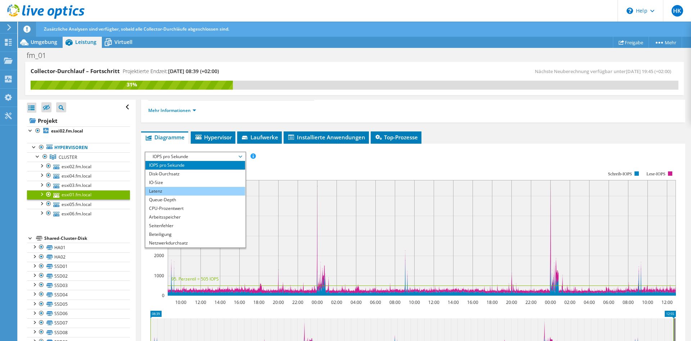
click at [176, 189] on li "Latenz" at bounding box center [195, 191] width 100 height 9
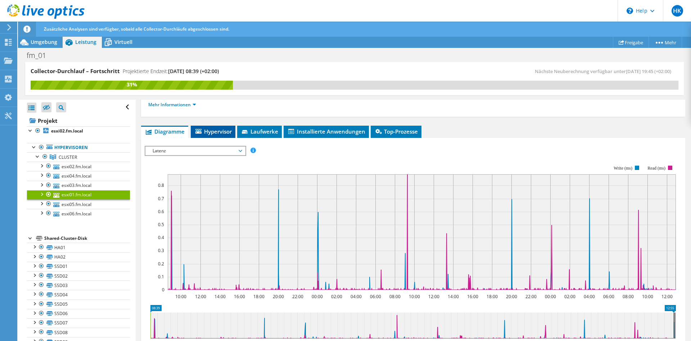
scroll to position [35, 0]
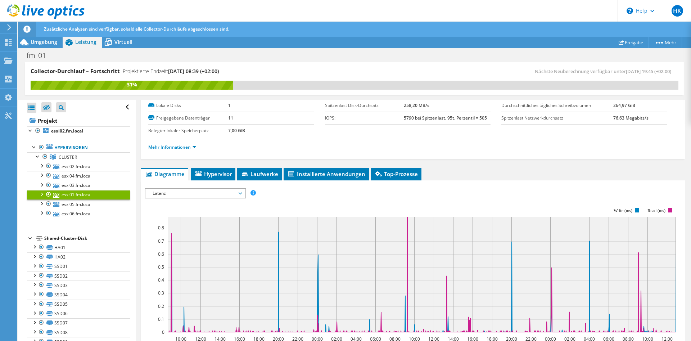
click at [197, 193] on span "Latenz" at bounding box center [195, 193] width 93 height 9
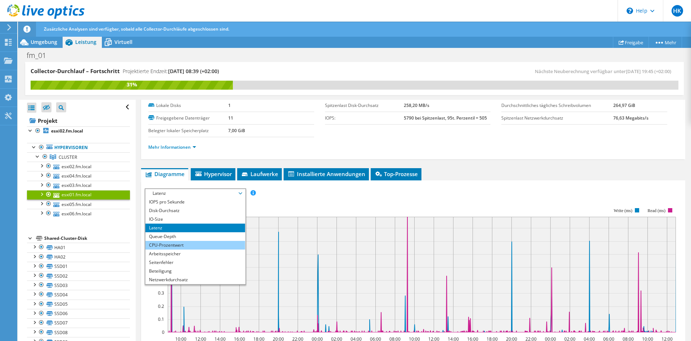
click at [196, 246] on li "CPU-Prozentwert" at bounding box center [195, 245] width 100 height 9
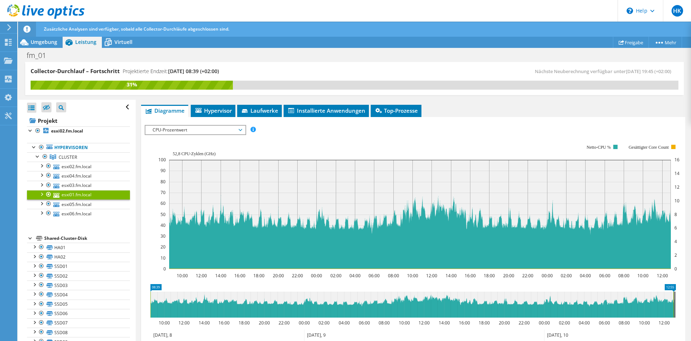
scroll to position [108, 0]
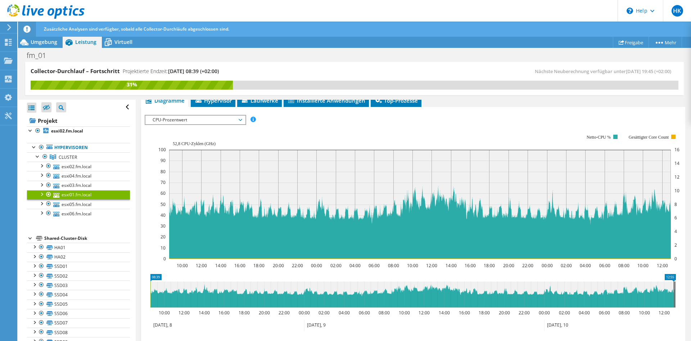
click at [220, 117] on span "CPU-Prozentwert" at bounding box center [195, 120] width 93 height 9
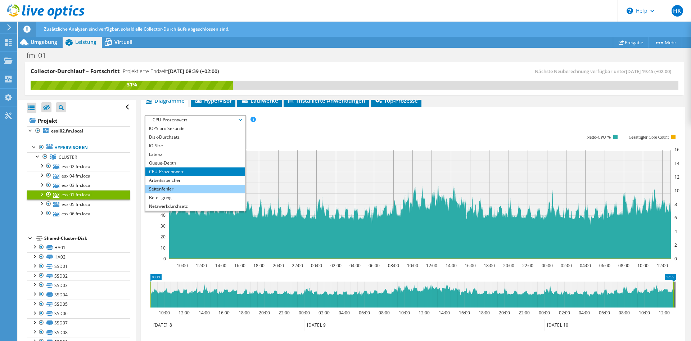
click at [201, 187] on li "Seitenfehler" at bounding box center [195, 189] width 100 height 9
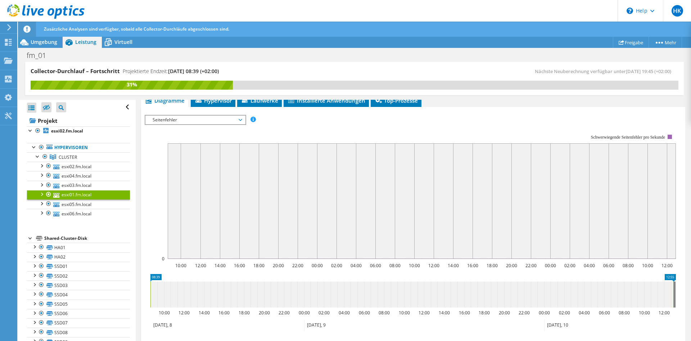
click at [181, 119] on span "Seitenfehler" at bounding box center [195, 120] width 93 height 9
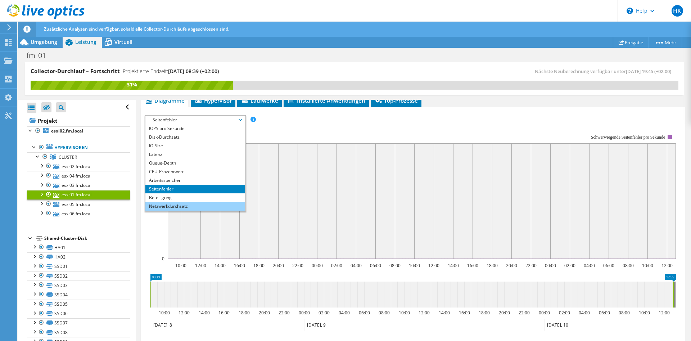
click at [179, 207] on li "Netzwerkdurchsatz" at bounding box center [195, 206] width 100 height 9
